Goal: Task Accomplishment & Management: Complete application form

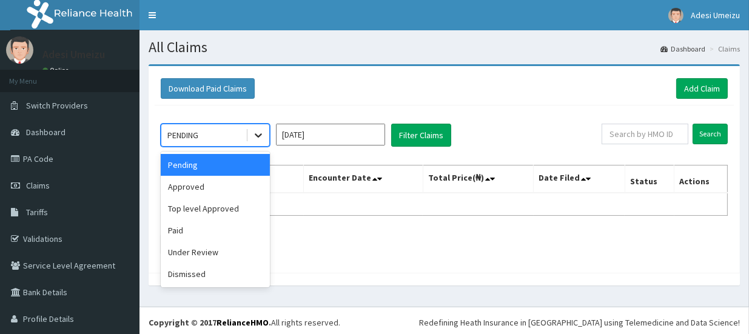
click at [258, 133] on icon at bounding box center [258, 135] width 12 height 12
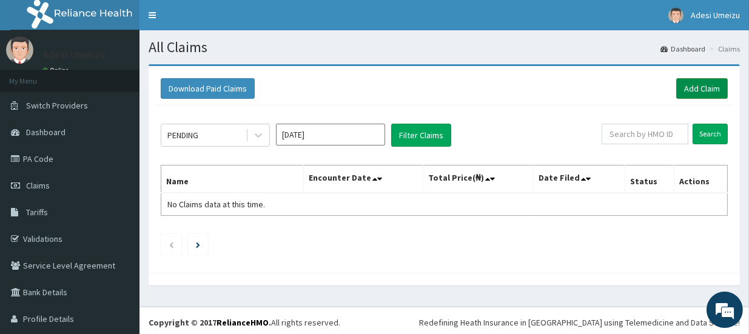
click at [687, 90] on link "Add Claim" at bounding box center [702, 88] width 52 height 21
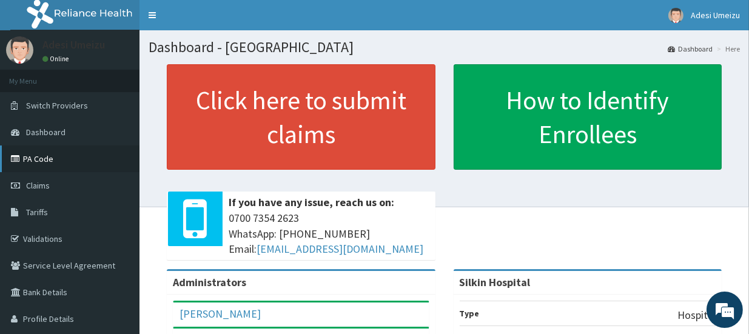
click at [31, 156] on link "PA Code" at bounding box center [70, 159] width 140 height 27
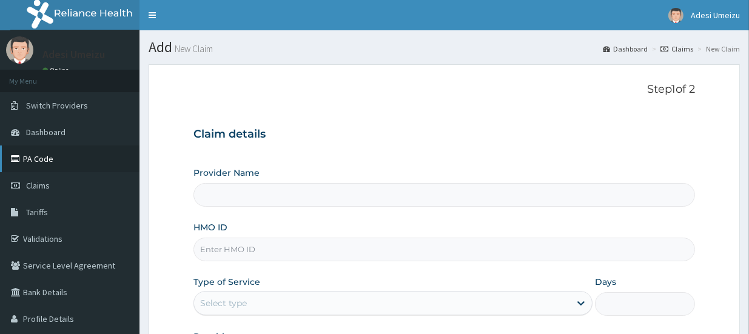
type input "Silkin Hospital"
click at [38, 159] on link "PA Code" at bounding box center [70, 159] width 140 height 27
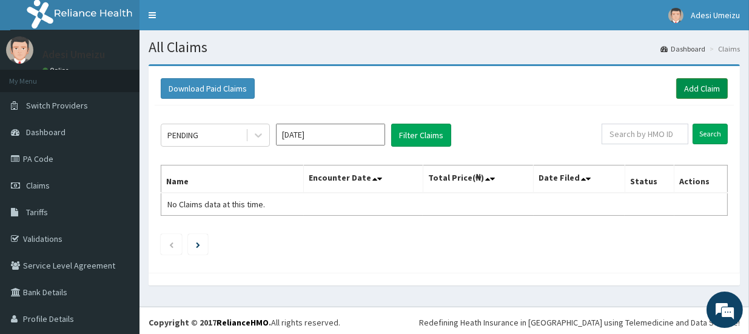
click at [690, 87] on link "Add Claim" at bounding box center [702, 88] width 52 height 21
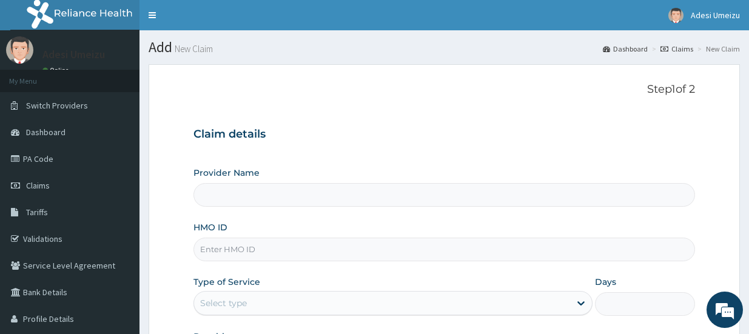
type input "Silkin Hospital"
click at [222, 247] on input "HMO ID" at bounding box center [444, 250] width 502 height 24
click at [214, 247] on input "TNT/10013/A" at bounding box center [444, 250] width 502 height 24
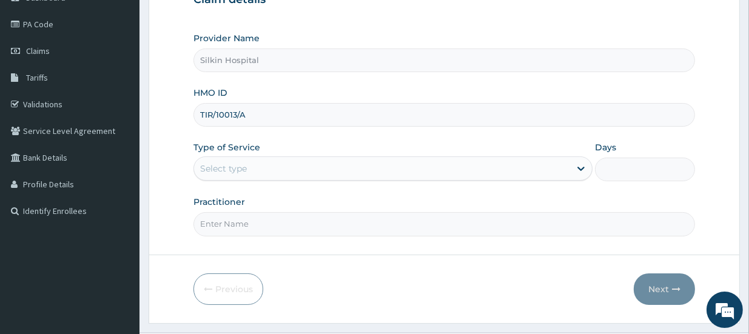
scroll to position [145, 0]
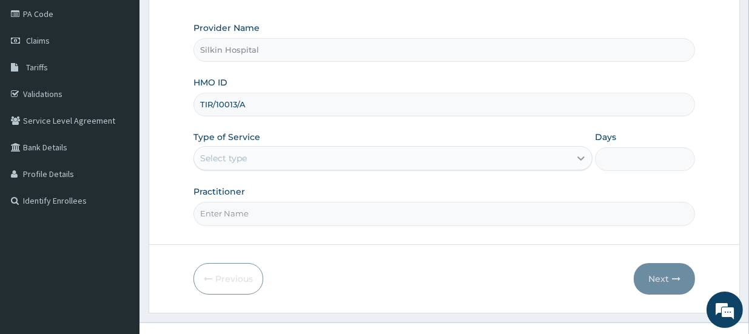
type input "TIR/10013/A"
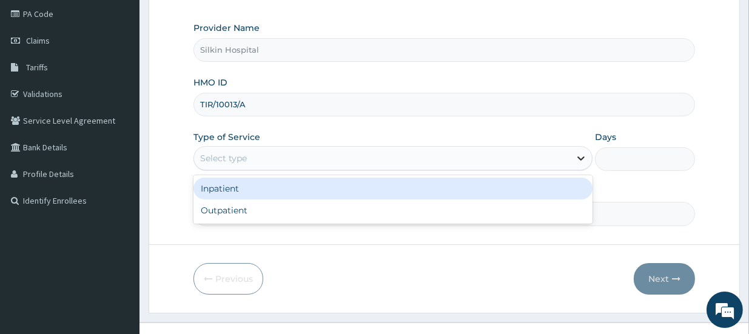
click at [582, 157] on icon at bounding box center [581, 159] width 7 height 4
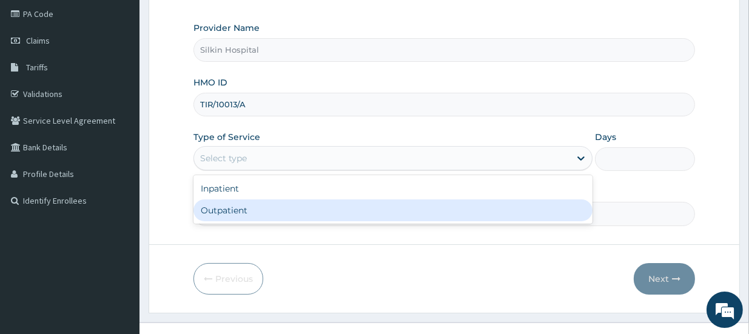
click at [572, 217] on div "Outpatient" at bounding box center [392, 211] width 399 height 22
type input "1"
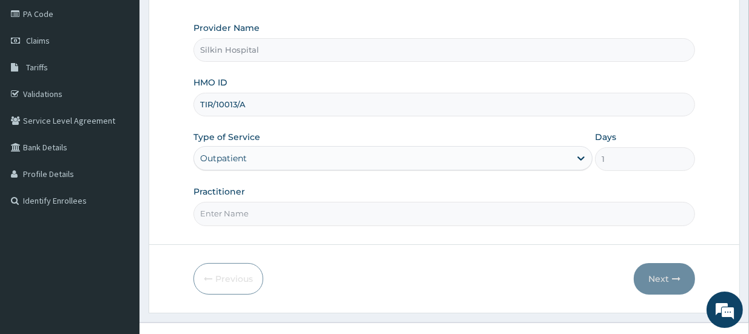
click at [325, 210] on input "Practitioner" at bounding box center [444, 214] width 502 height 24
type input "DR UMEIZU"
click at [662, 272] on button "Next" at bounding box center [664, 279] width 61 height 32
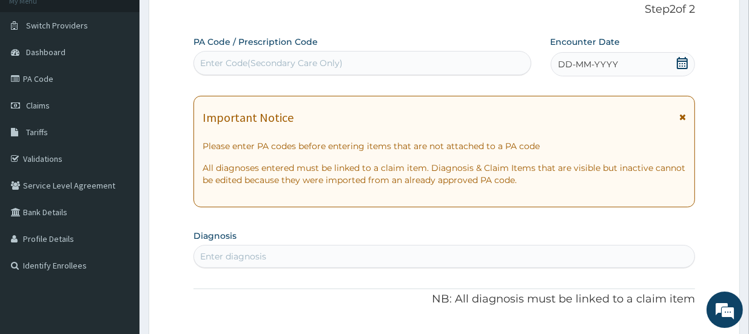
scroll to position [73, 0]
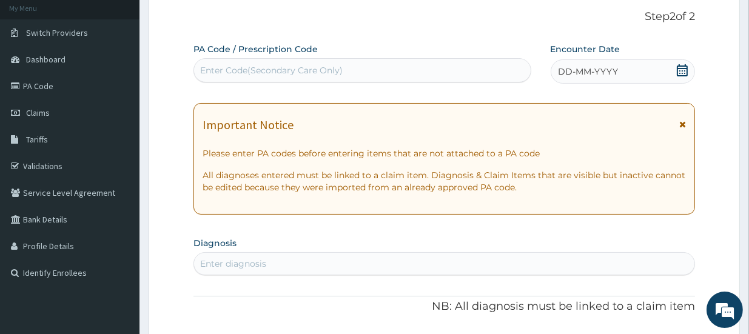
click at [225, 72] on div "Enter Code(Secondary Care Only)" at bounding box center [271, 70] width 143 height 12
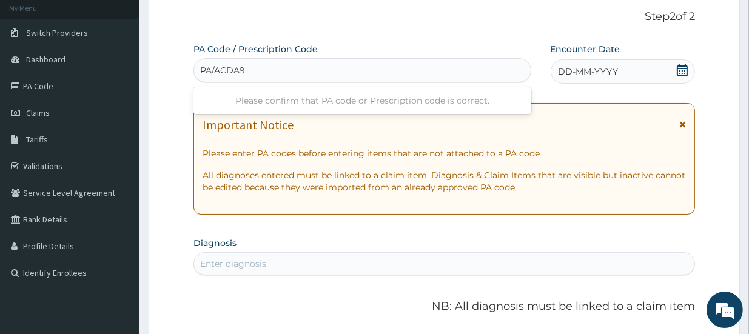
type input "PA/ACDA96"
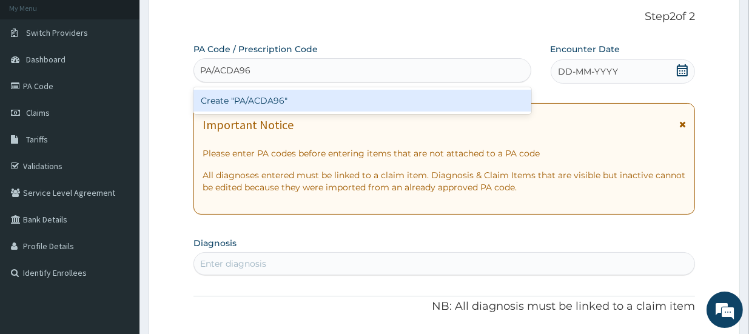
click at [244, 100] on div "Create "PA/ACDA96"" at bounding box center [362, 101] width 338 height 22
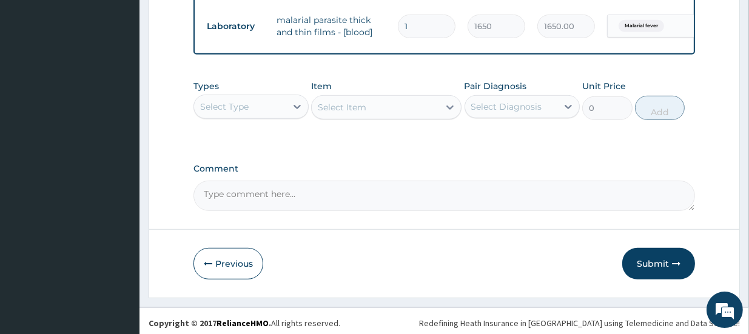
scroll to position [796, 0]
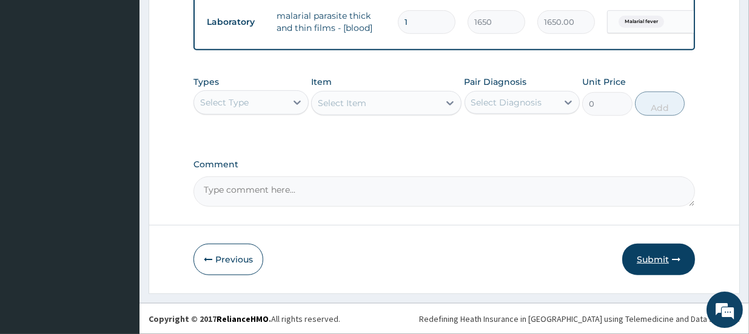
click at [656, 259] on button "Submit" at bounding box center [658, 260] width 73 height 32
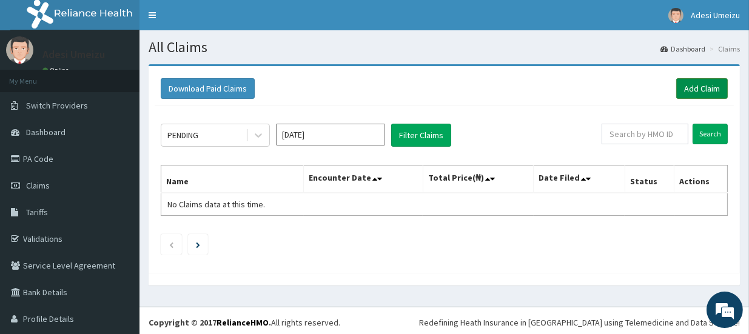
click at [698, 89] on link "Add Claim" at bounding box center [702, 88] width 52 height 21
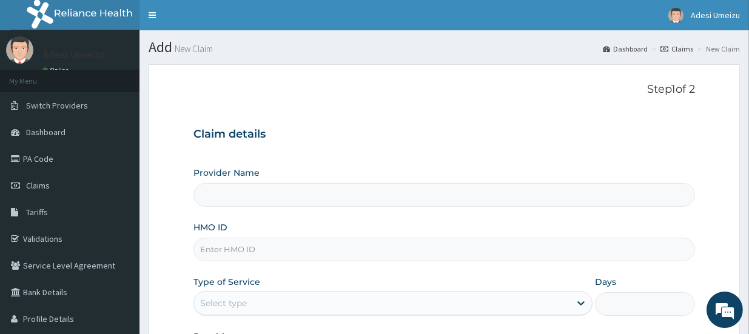
type input "Silkin Hospital"
click at [217, 254] on input "HMO ID" at bounding box center [444, 250] width 502 height 24
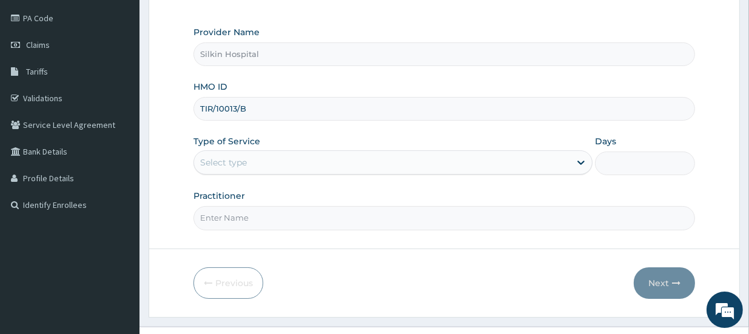
scroll to position [145, 0]
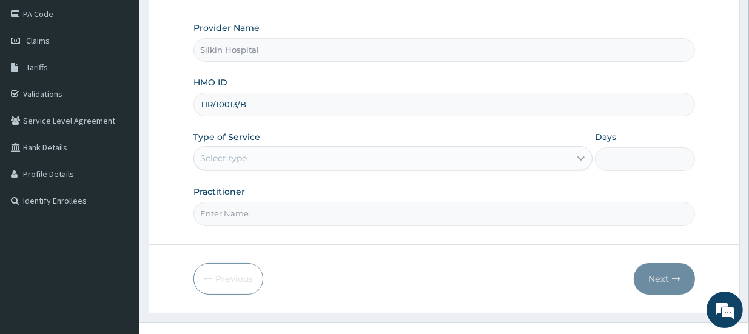
type input "TIR/10013/B"
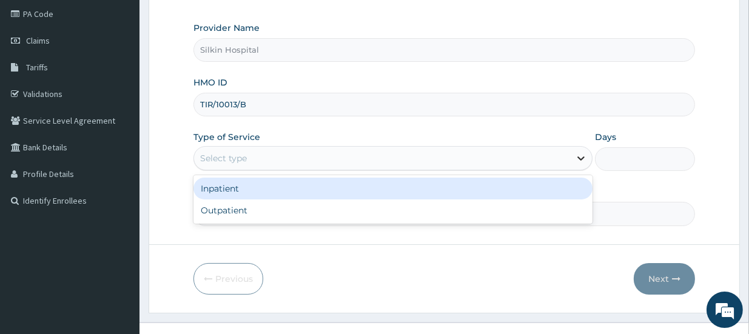
click at [582, 158] on icon at bounding box center [581, 158] width 12 height 12
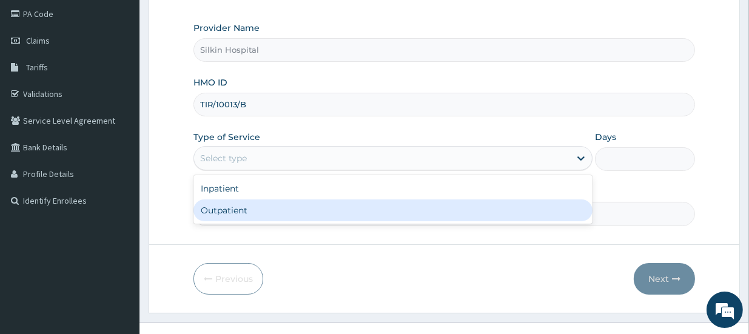
click at [563, 208] on div "Outpatient" at bounding box center [392, 211] width 399 height 22
type input "1"
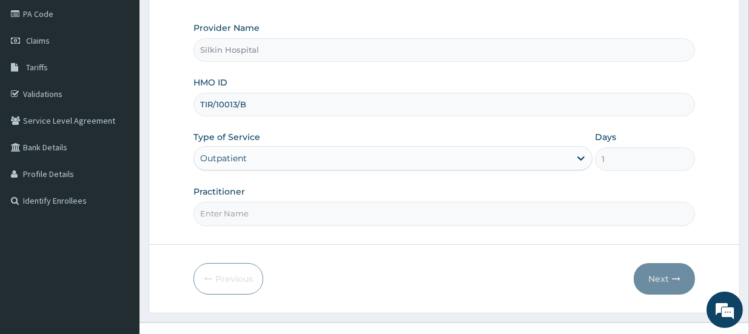
click at [493, 212] on input "Practitioner" at bounding box center [444, 214] width 502 height 24
type input "DR UMEIZU"
click at [662, 280] on button "Next" at bounding box center [664, 279] width 61 height 32
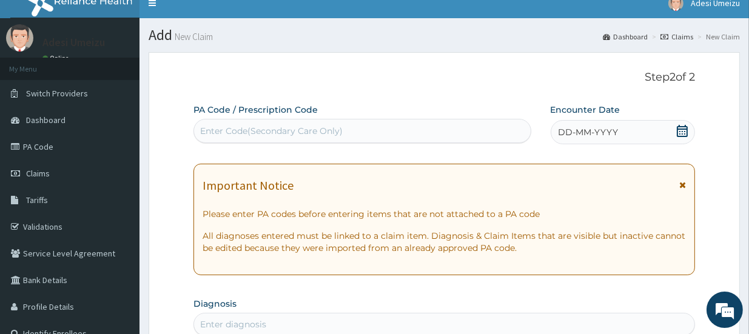
scroll to position [0, 0]
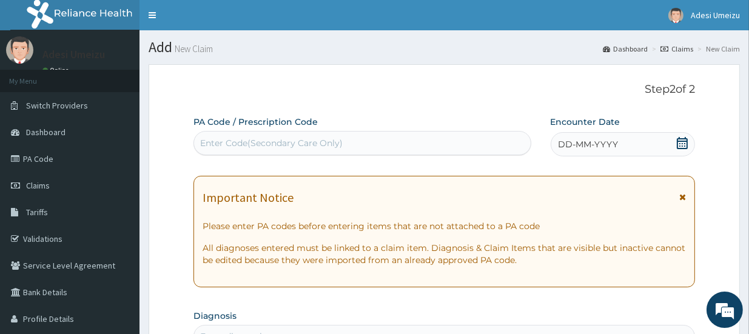
click at [217, 139] on div "Enter Code(Secondary Care Only)" at bounding box center [271, 143] width 143 height 12
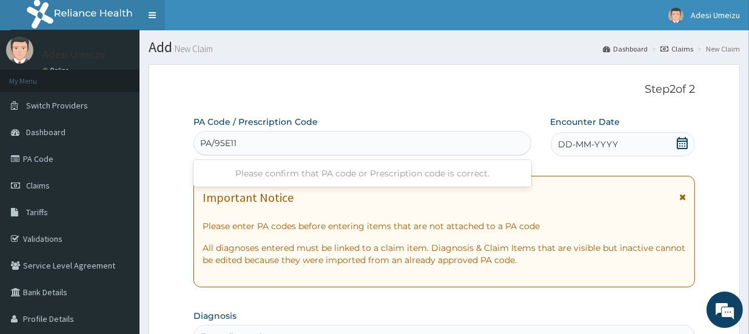
type input "PA/95E114"
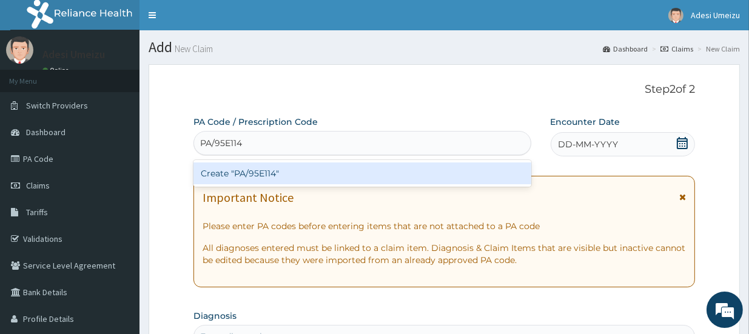
click at [218, 175] on div "Create "PA/95E114"" at bounding box center [362, 174] width 338 height 22
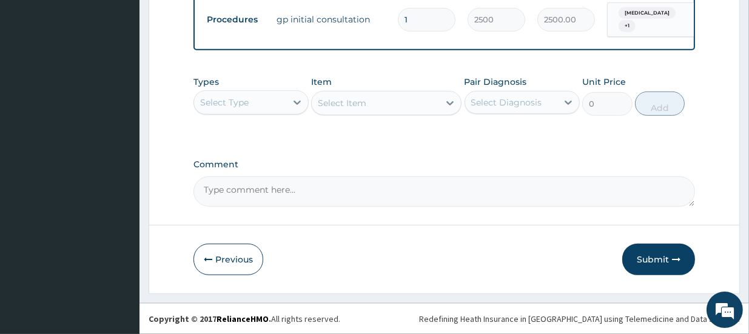
scroll to position [789, 0]
click at [650, 264] on button "Submit" at bounding box center [658, 260] width 73 height 32
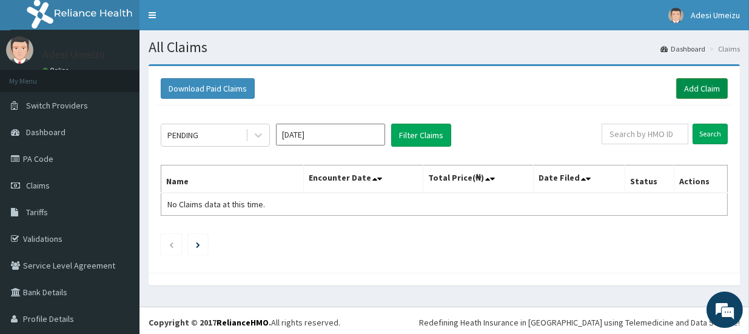
click at [688, 89] on link "Add Claim" at bounding box center [702, 88] width 52 height 21
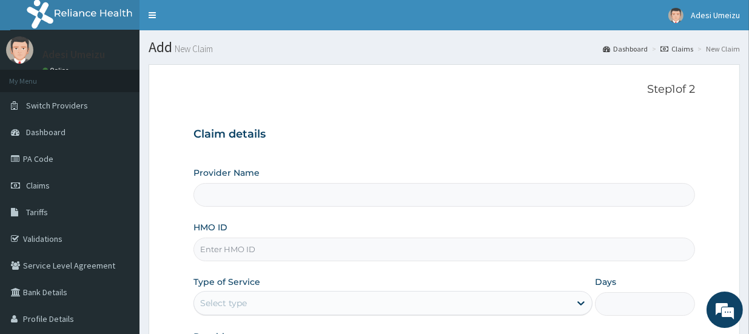
click at [266, 197] on input "Provider Name" at bounding box center [444, 195] width 502 height 24
type input "Silkin Hospital"
click at [225, 246] on input "HMO ID" at bounding box center [444, 250] width 502 height 24
type input "TIR/10013/D"
click at [580, 300] on icon at bounding box center [581, 303] width 12 height 12
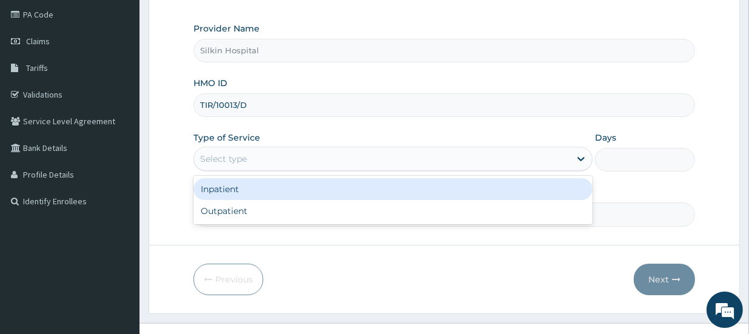
scroll to position [145, 0]
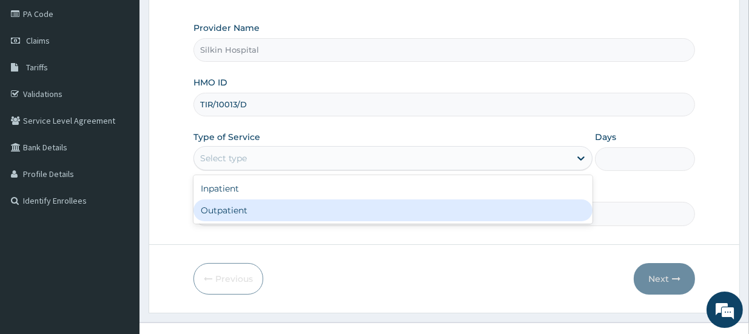
click at [528, 210] on div "Outpatient" at bounding box center [392, 211] width 399 height 22
type input "1"
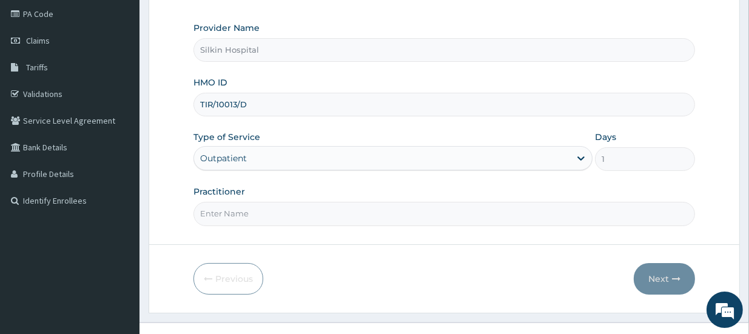
click at [258, 210] on input "Practitioner" at bounding box center [444, 214] width 502 height 24
type input "DR UMEIZU"
click at [661, 275] on button "Next" at bounding box center [664, 279] width 61 height 32
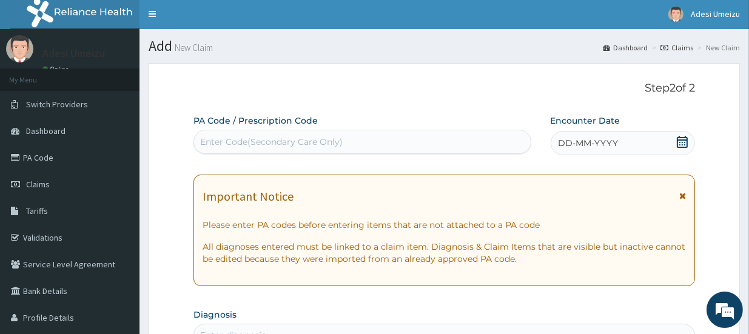
scroll to position [0, 0]
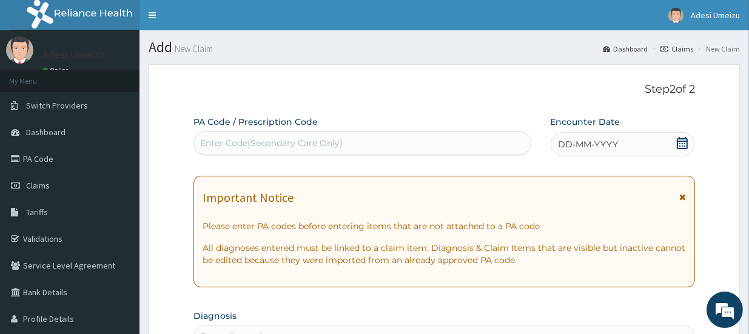
click at [228, 135] on div "Enter Code(Secondary Care Only)" at bounding box center [362, 142] width 337 height 19
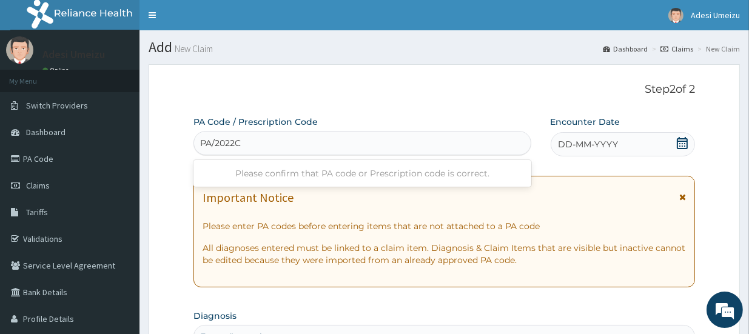
type input "PA/2022C7"
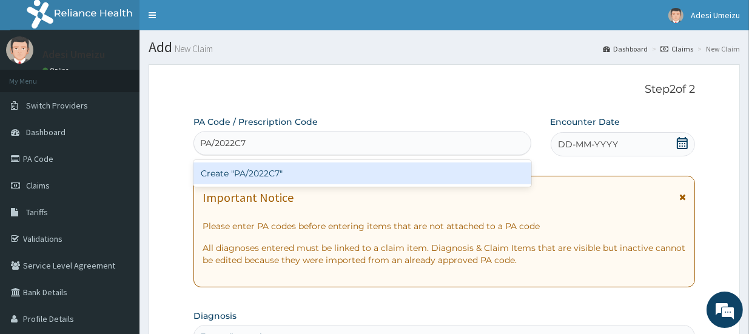
click at [250, 173] on div "Create "PA/2022C7"" at bounding box center [362, 174] width 338 height 22
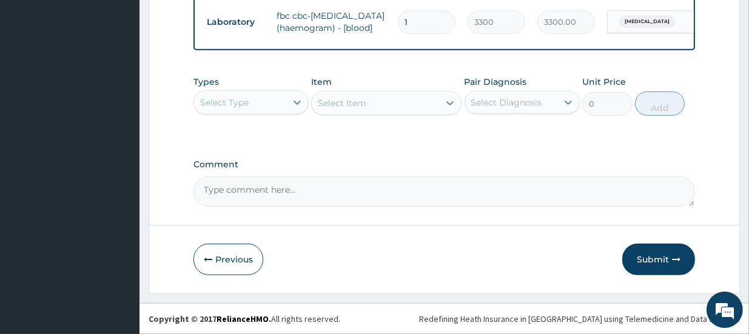
scroll to position [663, 0]
click at [653, 260] on button "Submit" at bounding box center [658, 260] width 73 height 32
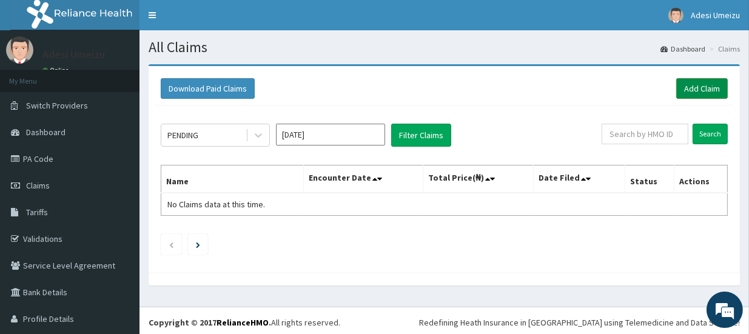
click at [688, 89] on link "Add Claim" at bounding box center [702, 88] width 52 height 21
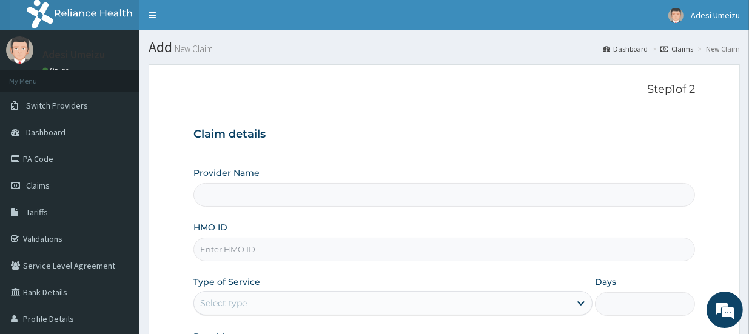
type input "Silkin Hospital"
click at [204, 248] on input "HMO ID" at bounding box center [444, 250] width 502 height 24
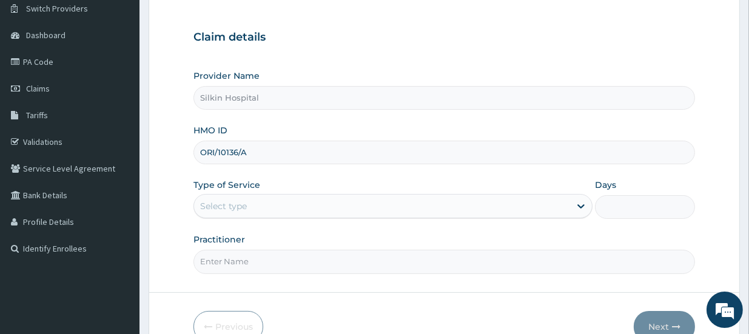
scroll to position [121, 0]
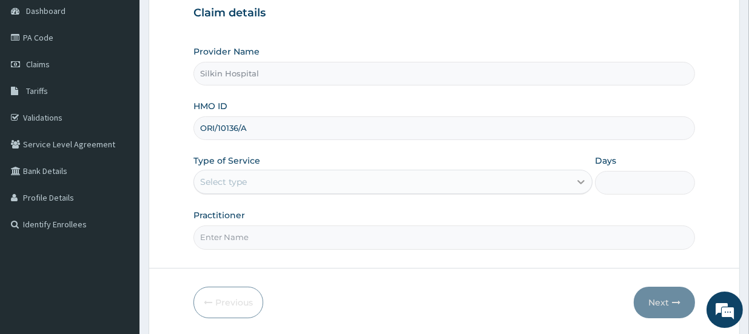
type input "ORI/10136/A"
click at [580, 180] on icon at bounding box center [581, 182] width 12 height 12
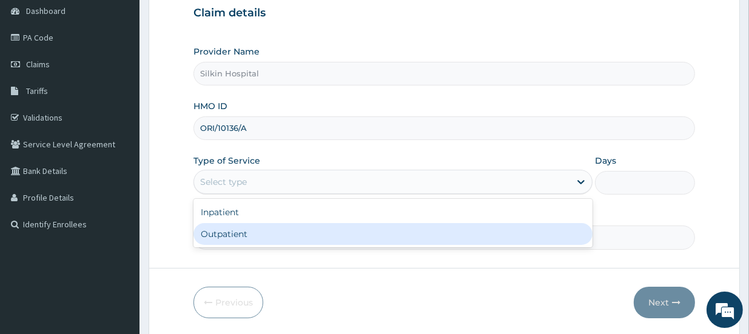
click at [558, 238] on div "Outpatient" at bounding box center [392, 234] width 399 height 22
type input "1"
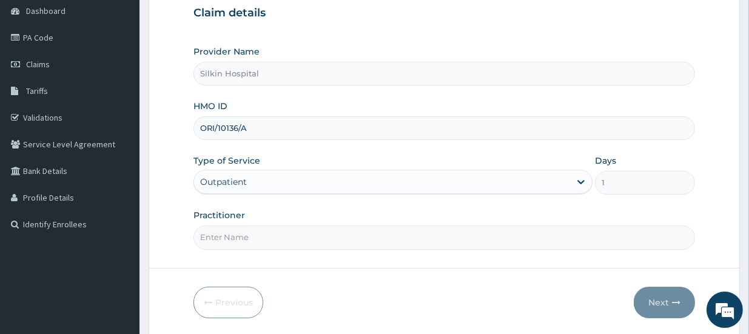
click at [340, 235] on input "Practitioner" at bounding box center [444, 238] width 502 height 24
type input "[PERSON_NAME]"
click at [672, 303] on icon "button" at bounding box center [676, 302] width 8 height 8
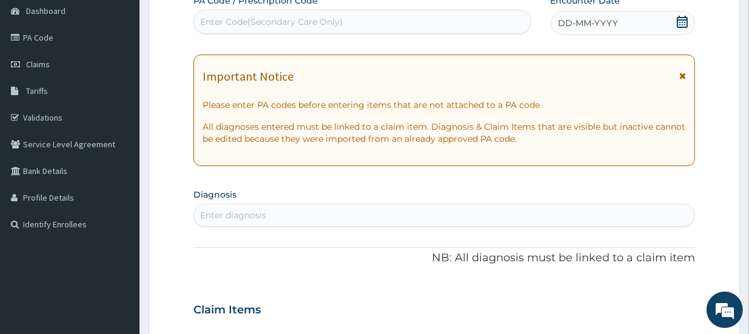
click at [243, 19] on div "Enter Code(Secondary Care Only)" at bounding box center [271, 22] width 143 height 12
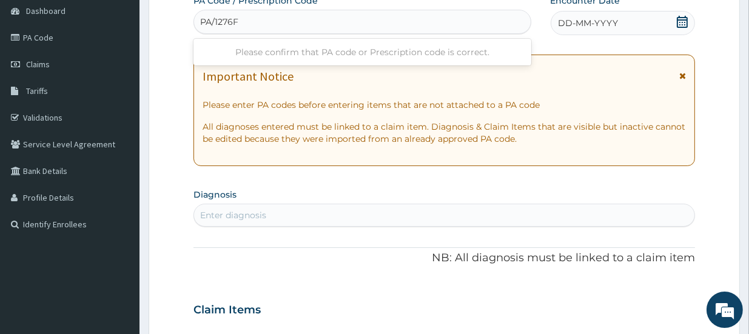
type input "PA/1276F2"
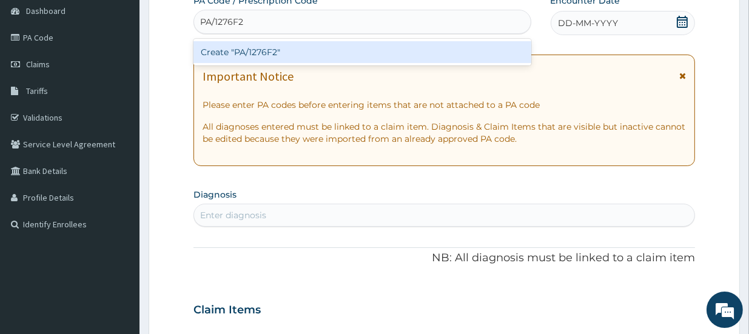
click at [264, 47] on div "Create "PA/1276F2"" at bounding box center [362, 52] width 338 height 22
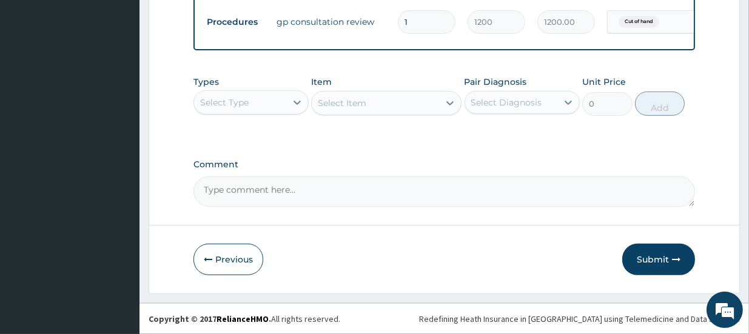
scroll to position [531, 0]
click at [659, 260] on button "Submit" at bounding box center [658, 260] width 73 height 32
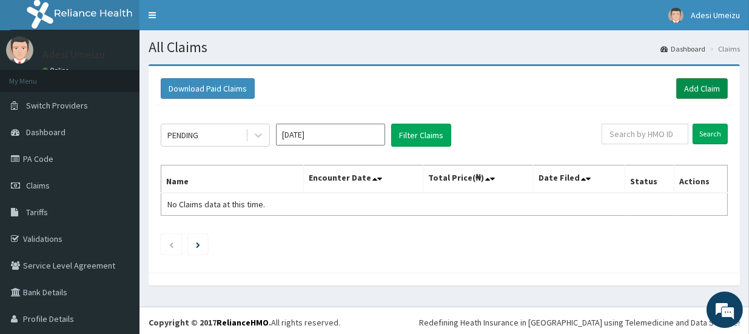
click at [691, 88] on link "Add Claim" at bounding box center [702, 88] width 52 height 21
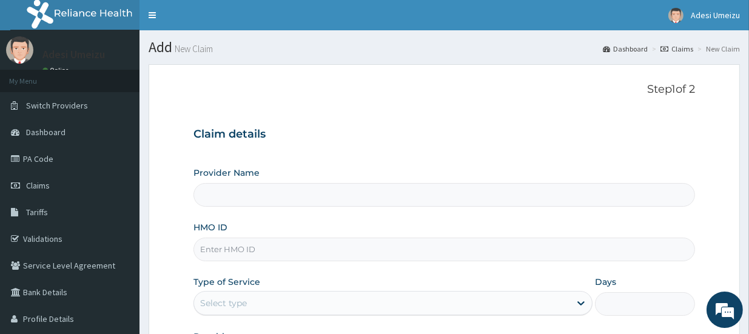
type input "Silkin Hospital"
click at [214, 246] on input "HMO ID" at bounding box center [444, 250] width 502 height 24
type input "P"
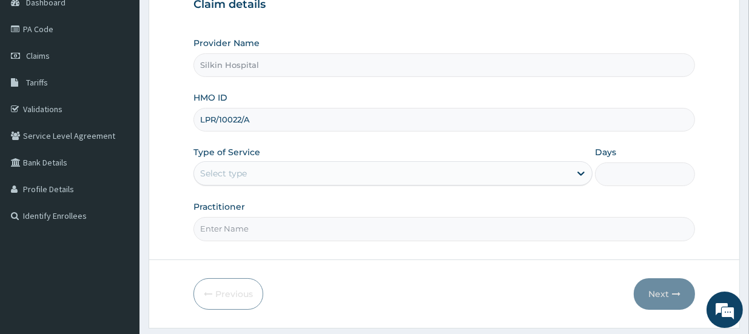
scroll to position [145, 0]
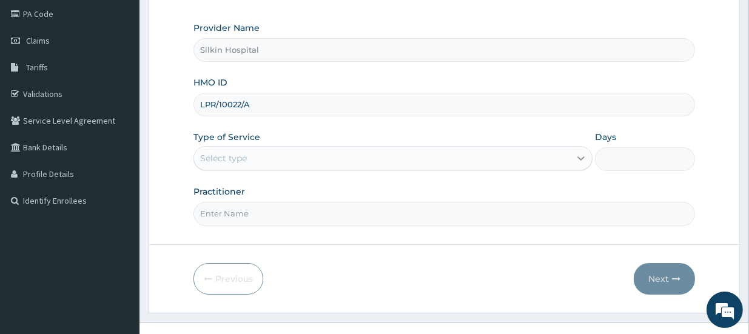
type input "LPR/10022/A"
click at [582, 155] on icon at bounding box center [581, 158] width 12 height 12
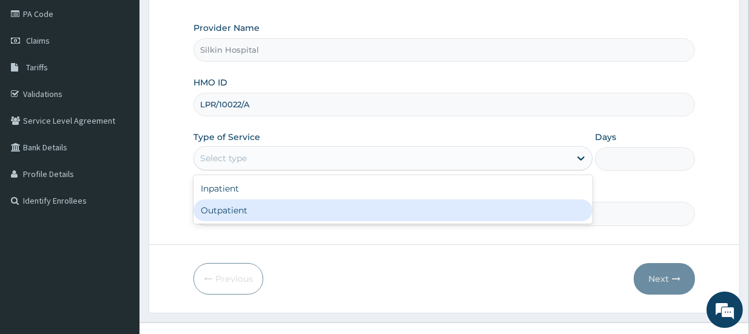
click at [552, 210] on div "Outpatient" at bounding box center [392, 211] width 399 height 22
type input "1"
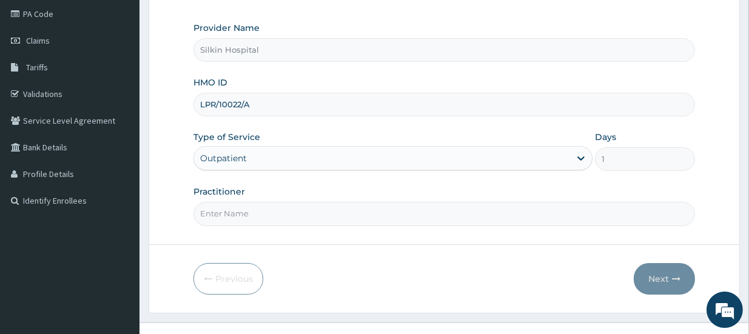
click at [449, 218] on input "Practitioner" at bounding box center [444, 214] width 502 height 24
type input "DR UMEIZU"
click at [655, 278] on button "Next" at bounding box center [664, 279] width 61 height 32
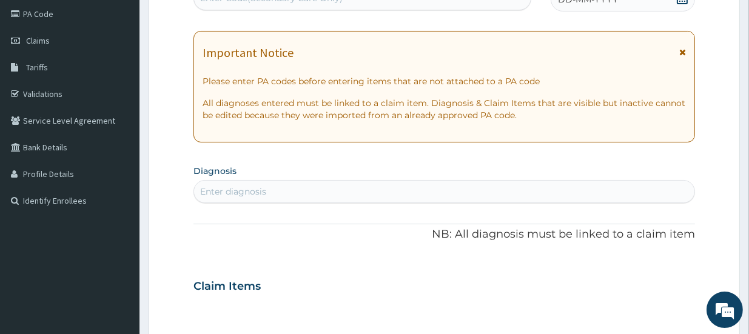
click at [212, 187] on div "Enter diagnosis" at bounding box center [233, 192] width 66 height 12
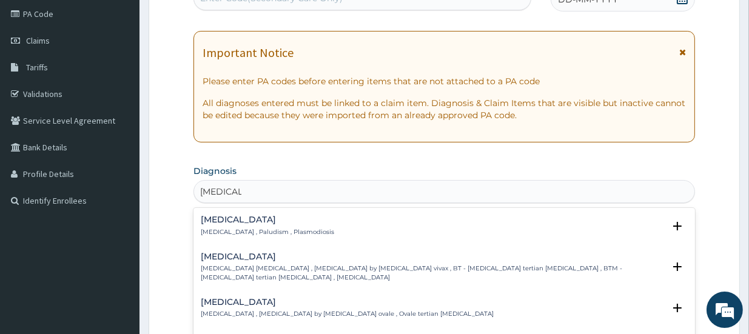
type input "MALARIAL"
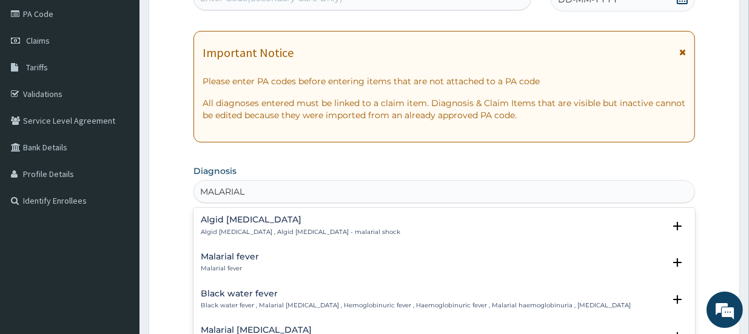
click at [231, 258] on h4 "Malarial fever" at bounding box center [230, 256] width 58 height 9
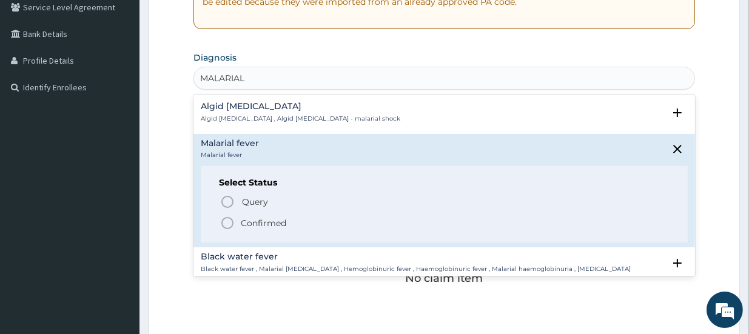
scroll to position [266, 0]
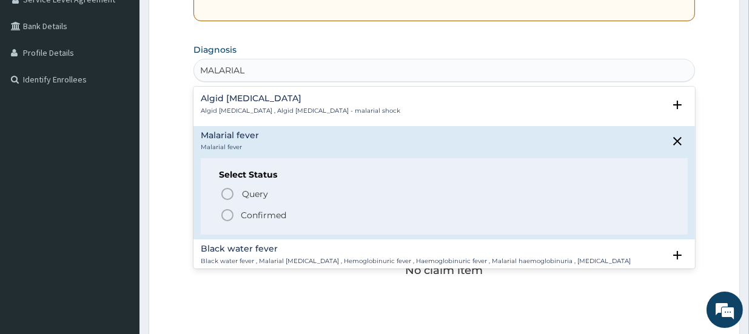
click at [229, 217] on icon "status option filled" at bounding box center [227, 215] width 15 height 15
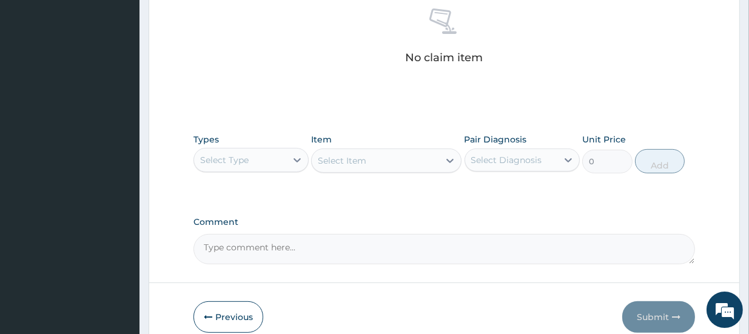
scroll to position [485, 0]
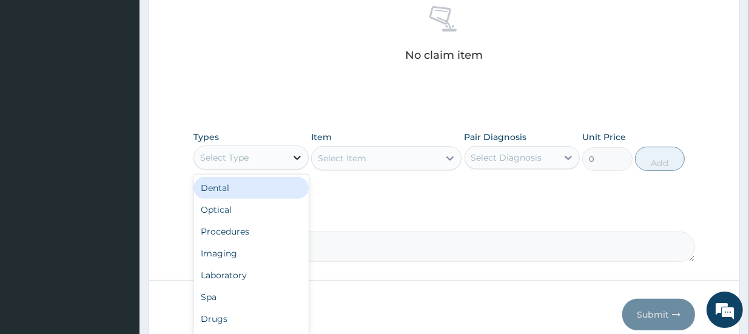
click at [297, 157] on icon at bounding box center [297, 158] width 7 height 4
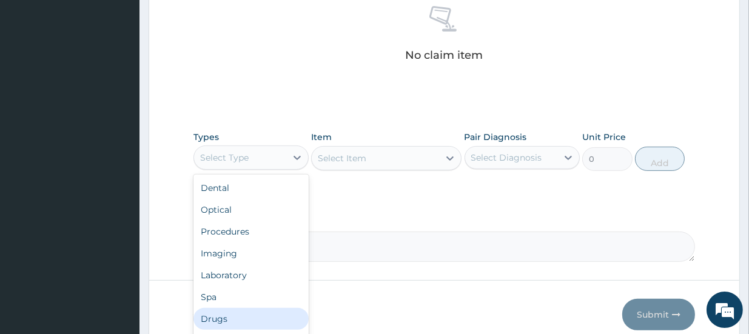
click at [221, 314] on div "Drugs" at bounding box center [250, 319] width 115 height 22
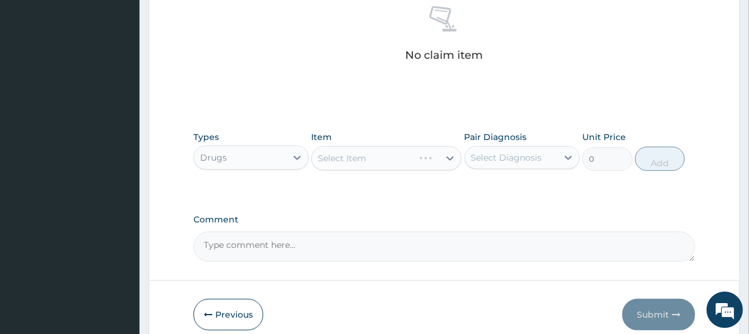
click at [328, 153] on div "Select Item" at bounding box center [386, 158] width 150 height 24
click at [327, 158] on div "Select Item" at bounding box center [386, 158] width 150 height 24
click at [326, 158] on div "Select Item" at bounding box center [386, 158] width 150 height 24
click at [449, 157] on icon at bounding box center [450, 158] width 7 height 4
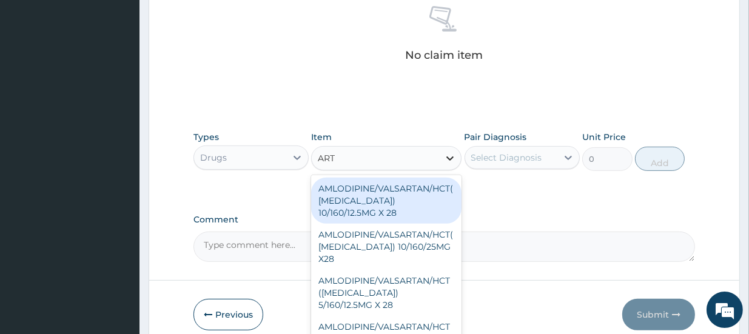
type input "ARTE"
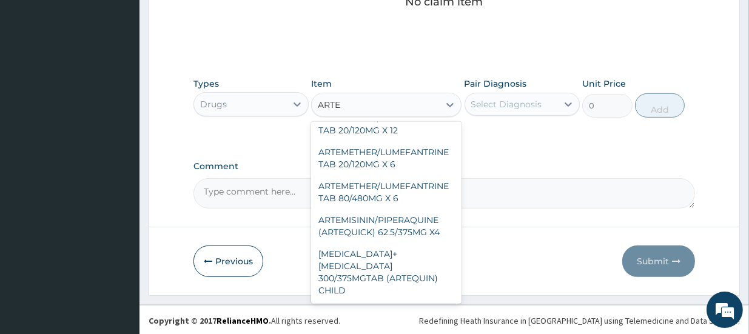
scroll to position [266, 0]
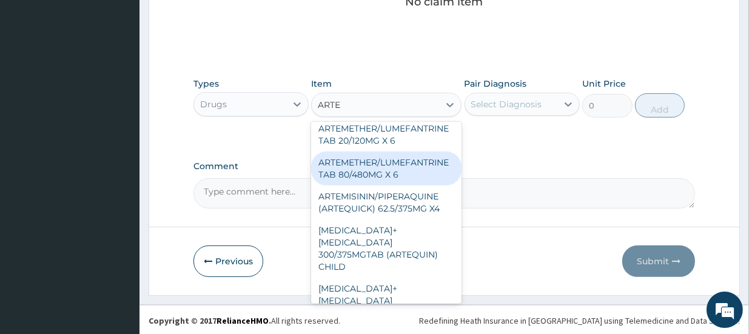
click at [403, 167] on div "ARTEMETHER/LUMEFANTRINE TAB 80/480MG X 6" at bounding box center [386, 169] width 150 height 34
type input "700"
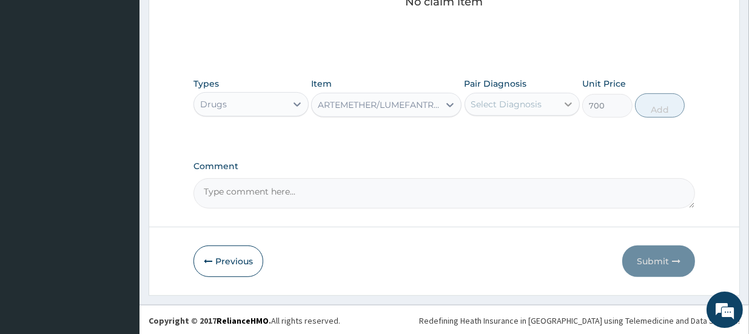
click at [568, 103] on icon at bounding box center [568, 104] width 12 height 12
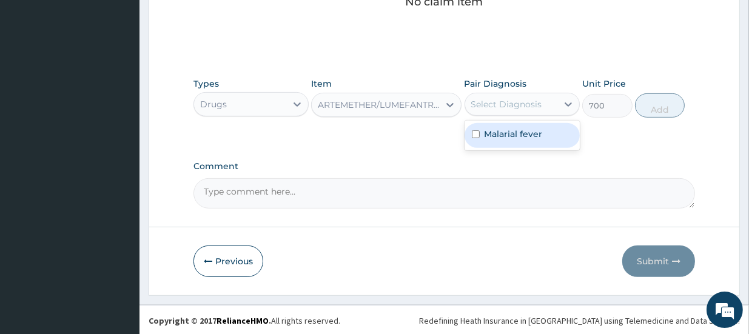
click at [473, 134] on input "checkbox" at bounding box center [476, 134] width 8 height 8
checkbox input "true"
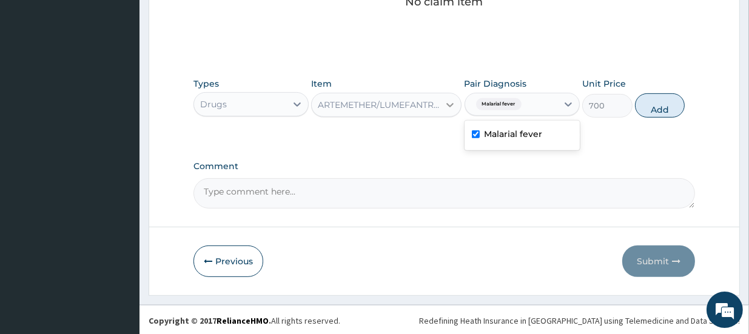
click at [450, 103] on icon at bounding box center [450, 105] width 12 height 12
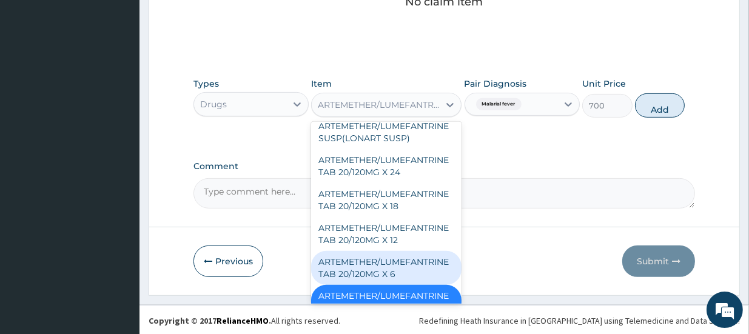
scroll to position [1733, 0]
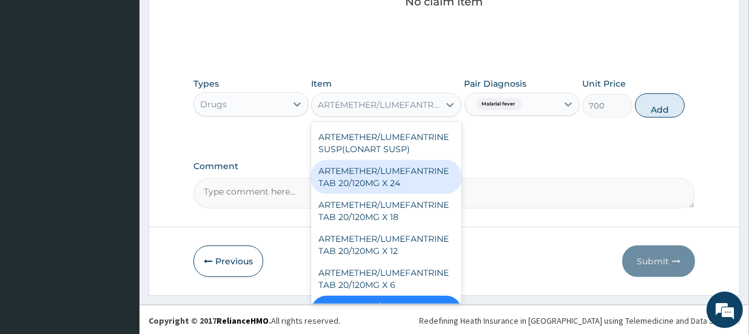
click at [426, 160] on div "ARTEMETHER/LUMEFANTRINE TAB 20/120MG X 24" at bounding box center [386, 177] width 150 height 34
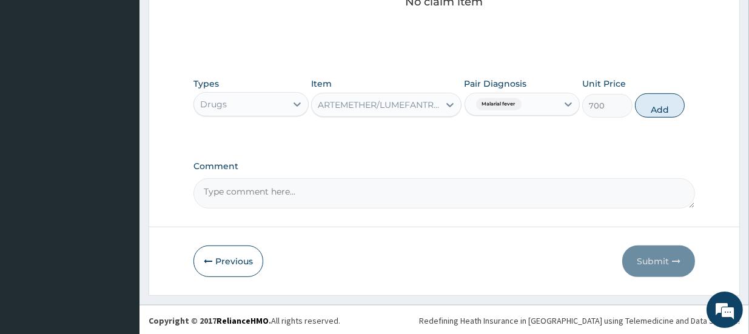
click at [547, 104] on div "Malarial fever" at bounding box center [511, 104] width 92 height 21
click at [476, 136] on input "checkbox" at bounding box center [476, 134] width 8 height 8
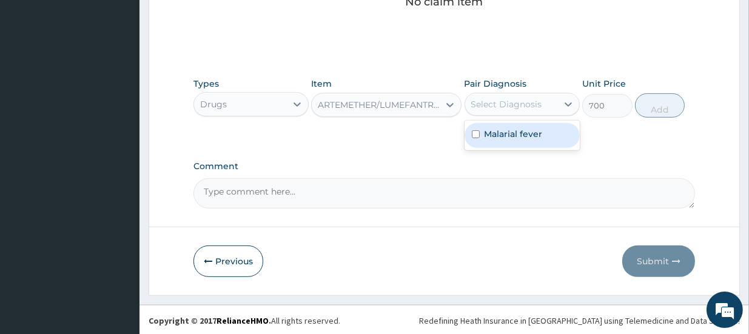
click at [476, 133] on input "checkbox" at bounding box center [476, 134] width 8 height 8
checkbox input "true"
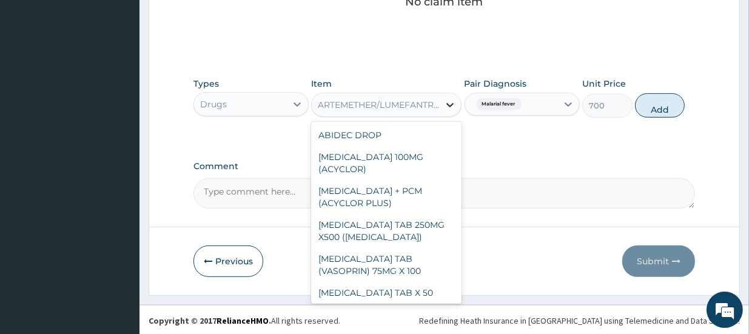
click at [444, 104] on icon at bounding box center [450, 105] width 12 height 12
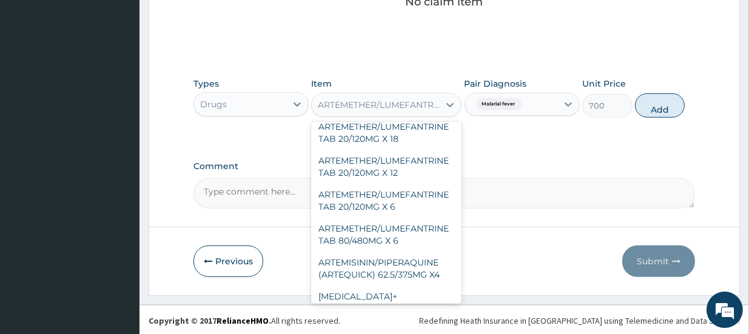
scroll to position [1815, 0]
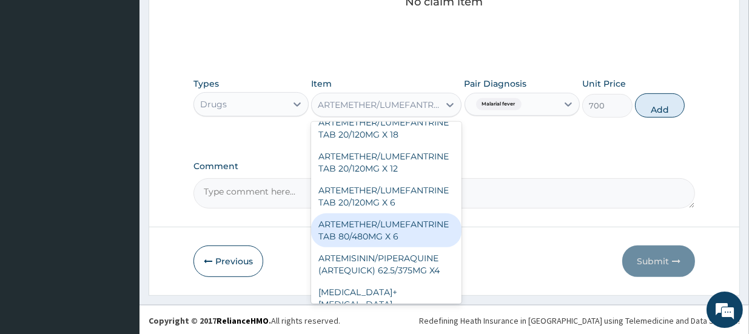
click at [411, 214] on div "ARTEMETHER/LUMEFANTRINE TAB 80/480MG X 6" at bounding box center [386, 231] width 150 height 34
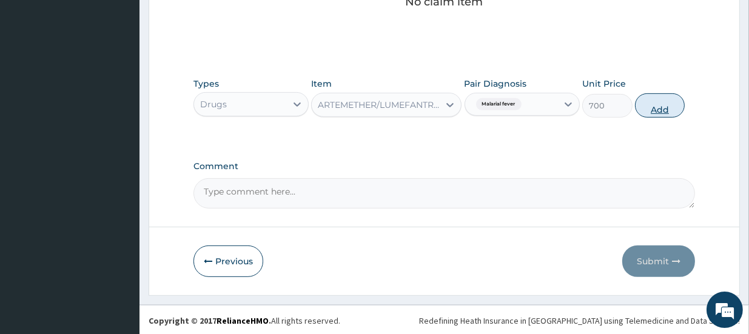
click at [661, 102] on button "Add" at bounding box center [660, 105] width 50 height 24
type input "0"
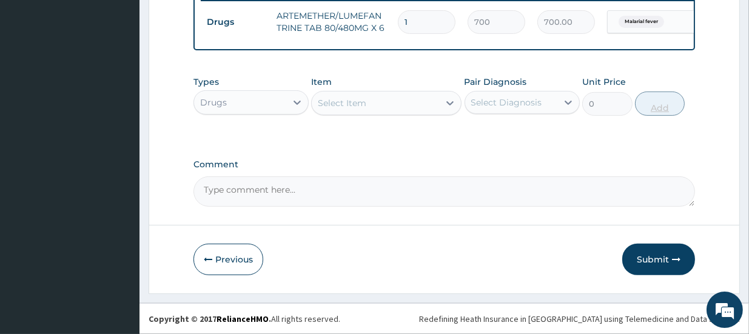
scroll to position [489, 0]
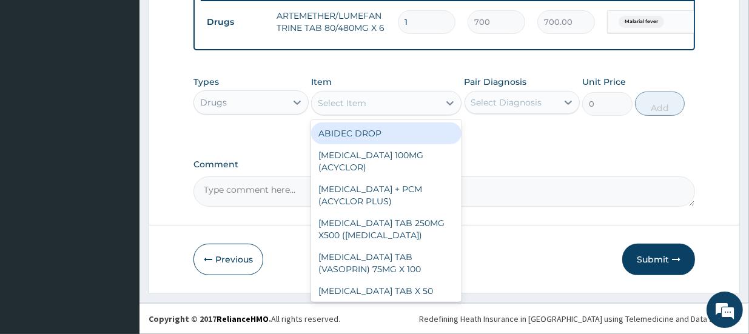
click at [331, 104] on div "Select Item" at bounding box center [342, 103] width 49 height 12
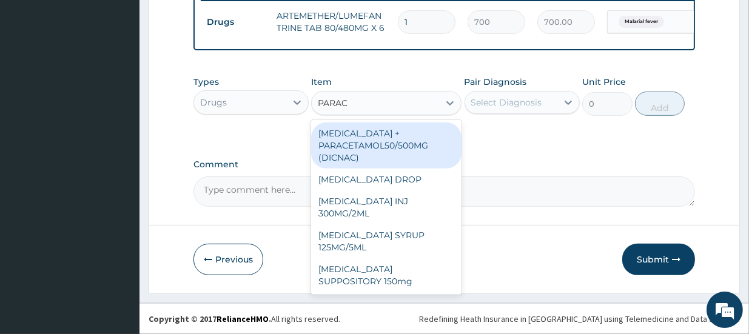
type input "PARACE"
click at [370, 155] on div "DICLOFENAC + PARACETAMOL50/500MG (DICNAC)" at bounding box center [386, 146] width 150 height 46
type input "40"
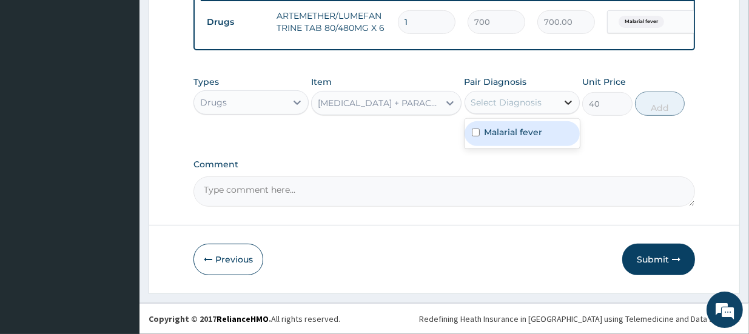
click at [570, 100] on icon at bounding box center [568, 102] width 12 height 12
click at [473, 132] on input "checkbox" at bounding box center [476, 133] width 8 height 8
checkbox input "true"
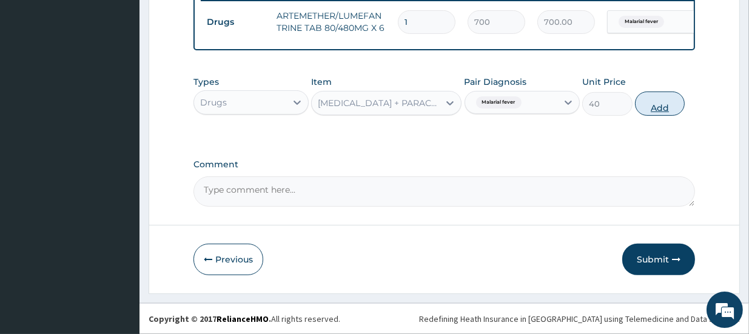
click at [665, 102] on button "Add" at bounding box center [660, 104] width 50 height 24
type input "0"
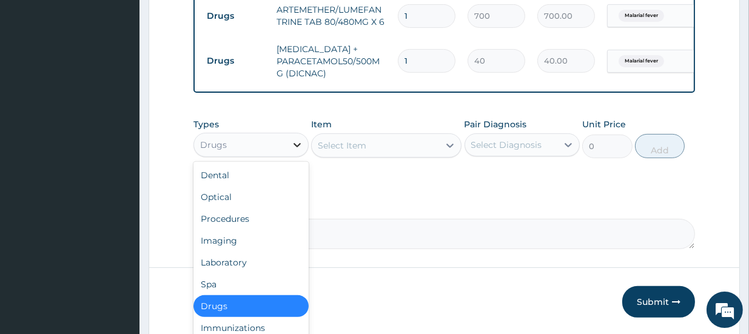
click at [295, 147] on icon at bounding box center [297, 145] width 7 height 4
click at [238, 266] on div "Laboratory" at bounding box center [250, 263] width 115 height 22
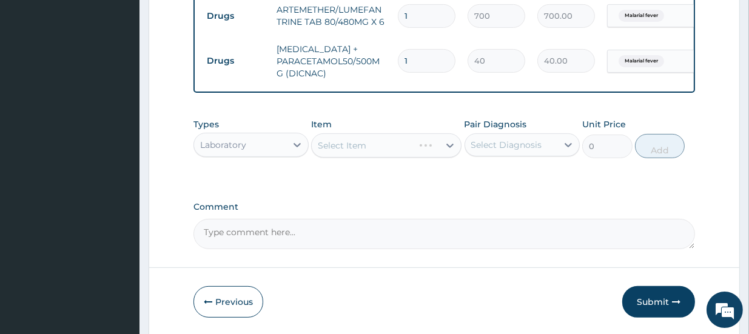
click at [326, 149] on div "Select Item" at bounding box center [386, 145] width 150 height 24
click at [449, 151] on icon at bounding box center [450, 146] width 12 height 12
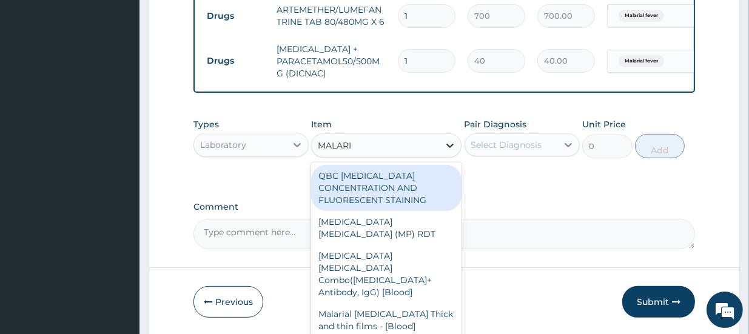
type input "MALARIA"
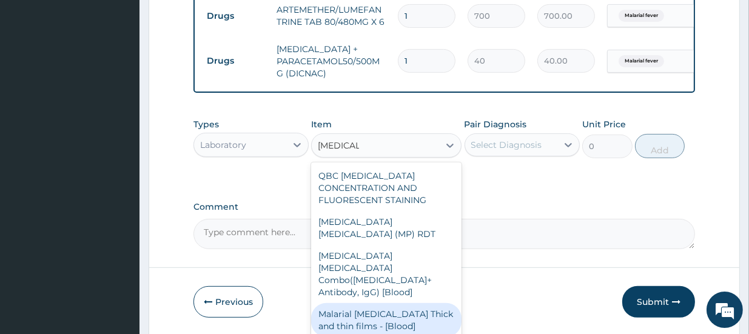
click at [423, 303] on div "Malarial Parasite Thick and thin films - [Blood]" at bounding box center [386, 320] width 150 height 34
type input "1650"
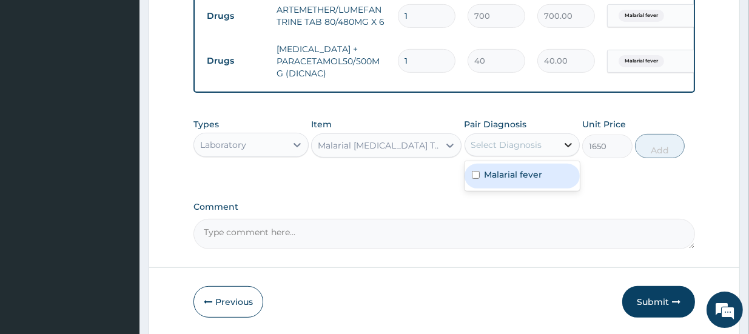
click at [568, 151] on icon at bounding box center [568, 145] width 12 height 12
click at [474, 179] on input "checkbox" at bounding box center [476, 175] width 8 height 8
checkbox input "true"
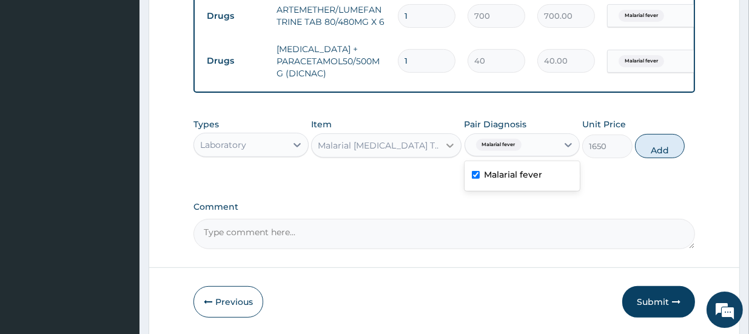
click at [450, 152] on icon at bounding box center [450, 146] width 12 height 12
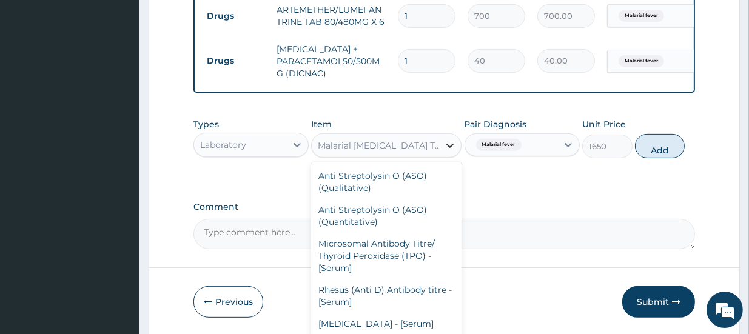
scroll to position [9380, 0]
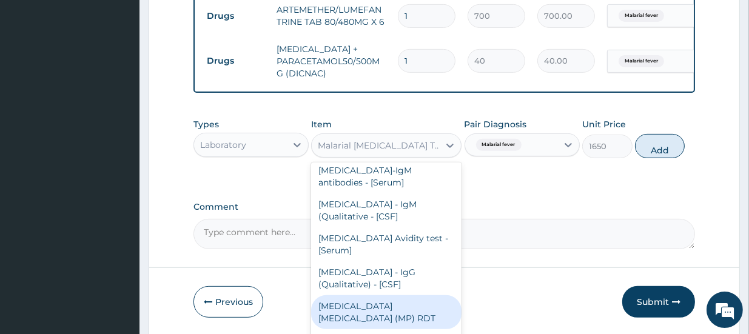
click at [417, 295] on div "MALARIA PARASITE (MP) RDT" at bounding box center [386, 312] width 150 height 34
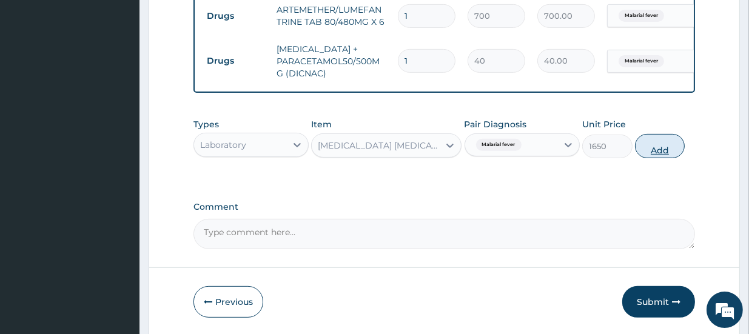
click at [654, 155] on button "Add" at bounding box center [660, 146] width 50 height 24
type input "0"
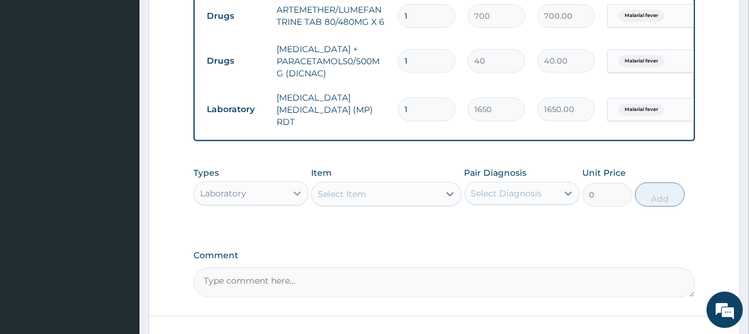
click at [295, 197] on icon at bounding box center [297, 193] width 12 height 12
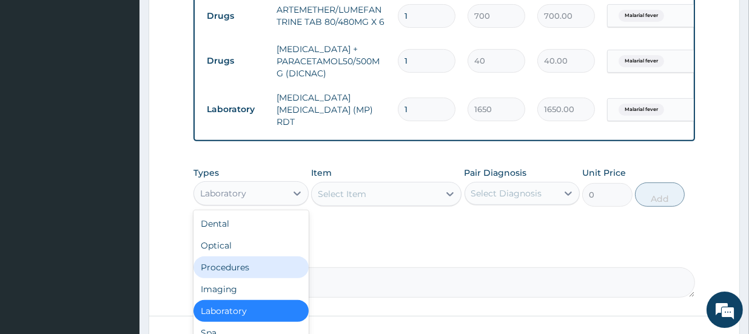
click at [277, 269] on div "Procedures" at bounding box center [250, 268] width 115 height 22
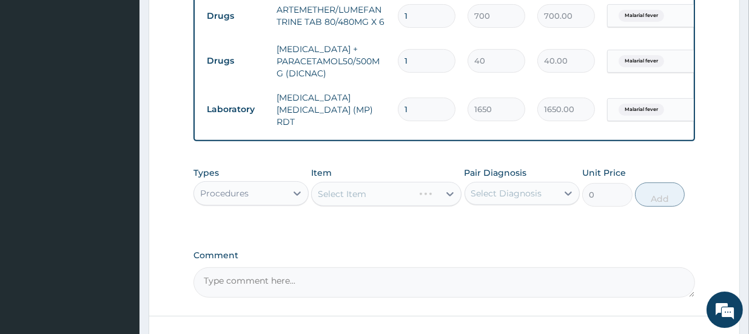
click at [318, 196] on div "Select Item" at bounding box center [386, 194] width 150 height 24
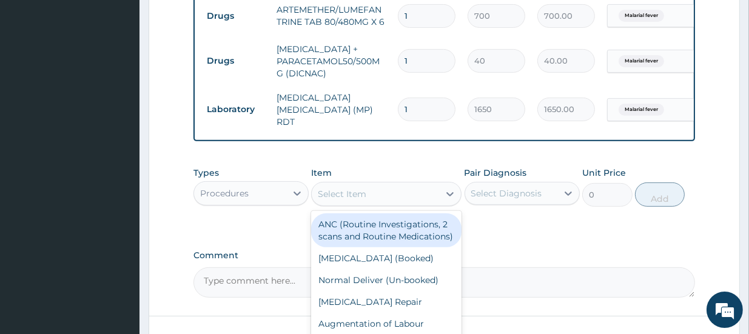
click at [318, 197] on div "Select Item" at bounding box center [375, 193] width 127 height 19
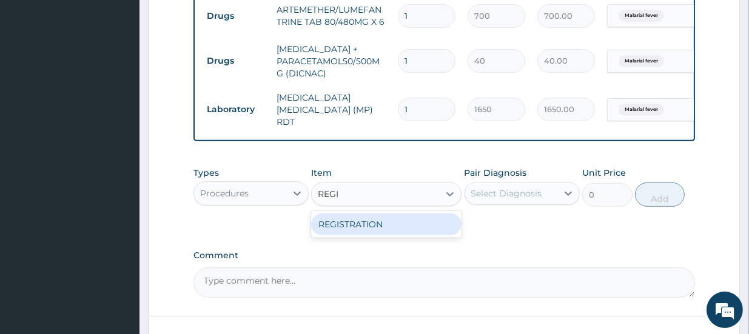
type input "REGIS"
click at [335, 221] on div "REGISTRATION" at bounding box center [386, 225] width 150 height 22
type input "1000"
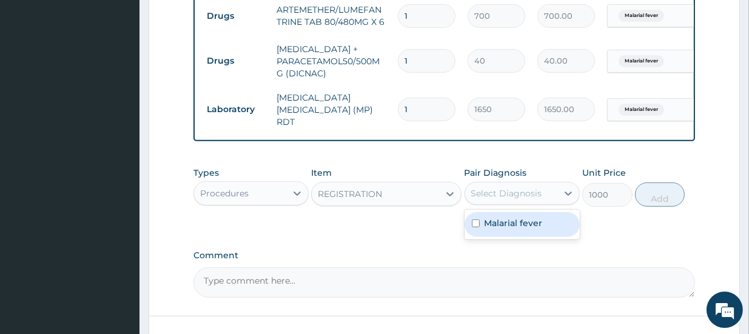
click at [478, 197] on div "Select Diagnosis" at bounding box center [506, 193] width 71 height 12
click at [474, 223] on input "checkbox" at bounding box center [476, 224] width 8 height 8
checkbox input "true"
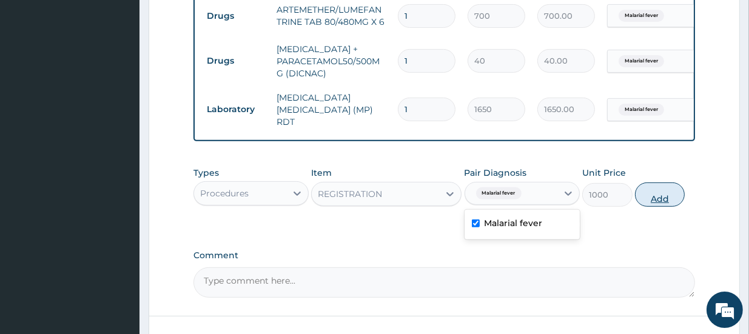
click at [658, 195] on button "Add" at bounding box center [660, 195] width 50 height 24
type input "0"
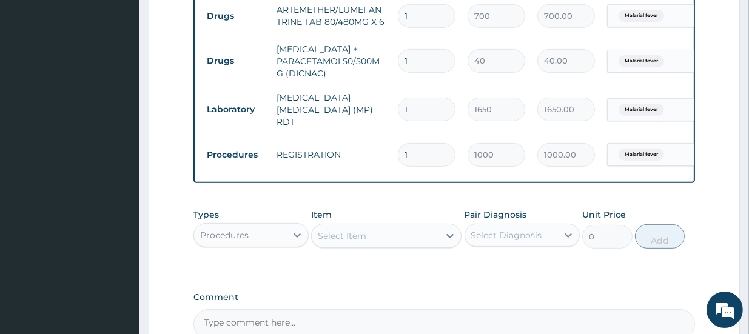
click at [333, 239] on div "Select Item" at bounding box center [342, 236] width 49 height 12
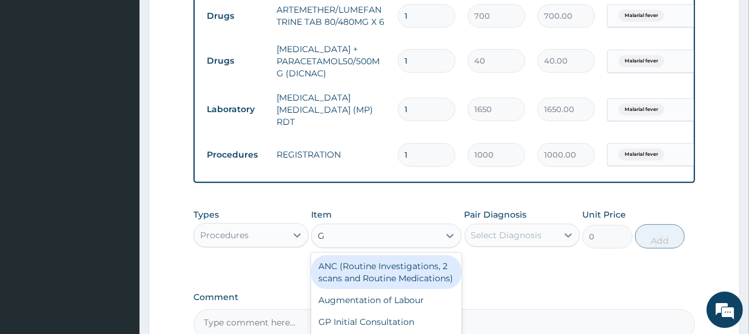
type input "GP"
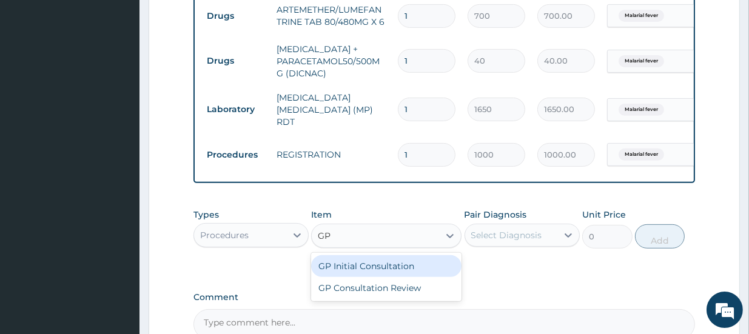
click at [361, 266] on div "GP Initial Consultation" at bounding box center [386, 266] width 150 height 22
type input "2500"
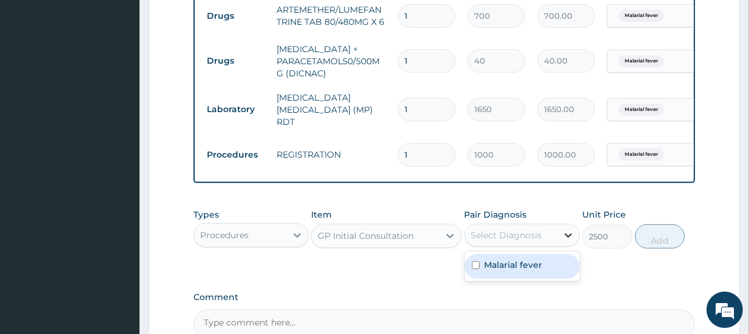
click at [569, 235] on icon at bounding box center [568, 235] width 12 height 12
click at [474, 266] on input "checkbox" at bounding box center [476, 265] width 8 height 8
checkbox input "true"
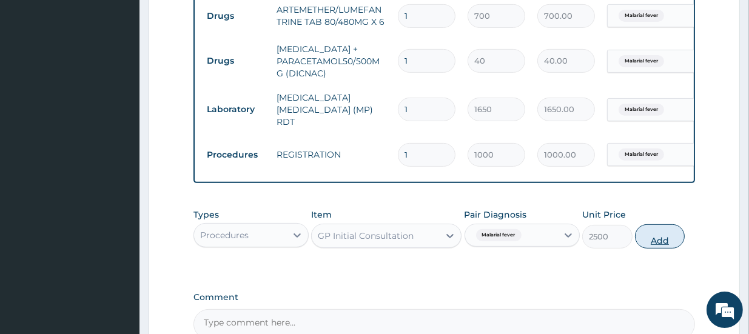
click at [654, 238] on button "Add" at bounding box center [660, 236] width 50 height 24
type input "0"
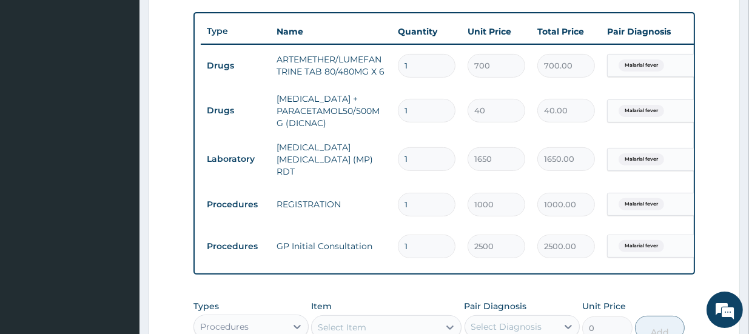
scroll to position [415, 0]
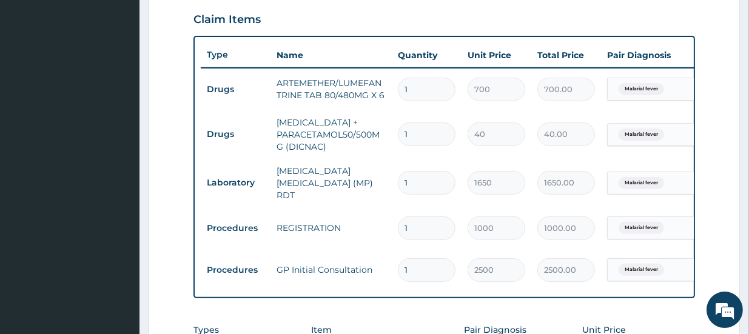
click at [408, 88] on input "1" at bounding box center [427, 90] width 58 height 24
type input "0.00"
type input "6"
type input "4200.00"
type input "6"
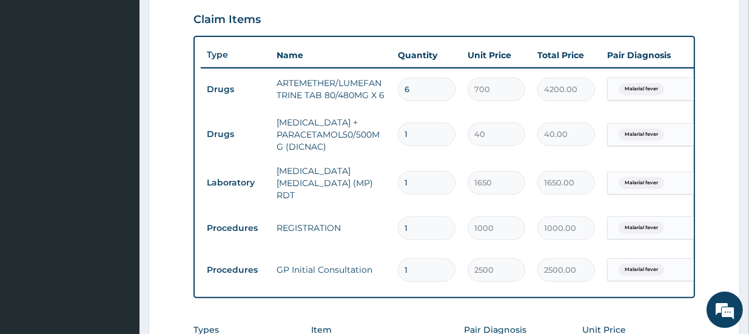
click at [608, 92] on div "Malarial fever" at bounding box center [657, 89] width 98 height 21
click at [428, 135] on input "1" at bounding box center [427, 135] width 58 height 24
type input "18"
type input "720.00"
type input "18"
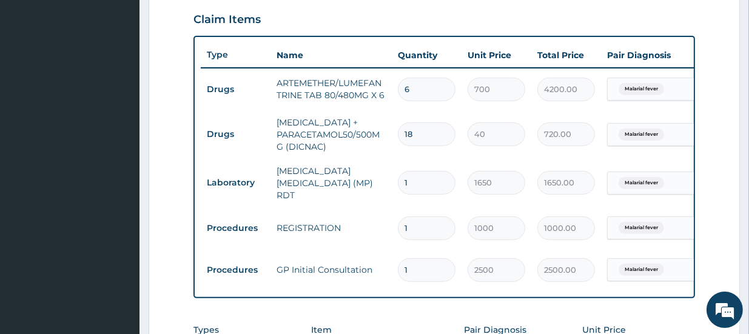
click at [465, 141] on td "40" at bounding box center [497, 134] width 70 height 36
click at [693, 314] on div "PA Code / Prescription Code Enter Code(Secondary Care Only) Encounter Date DD-M…" at bounding box center [444, 77] width 502 height 755
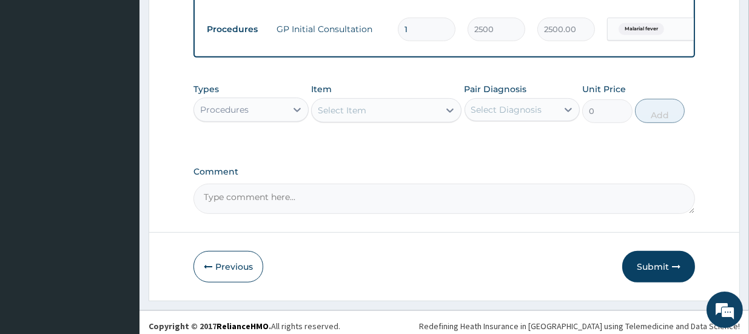
scroll to position [658, 0]
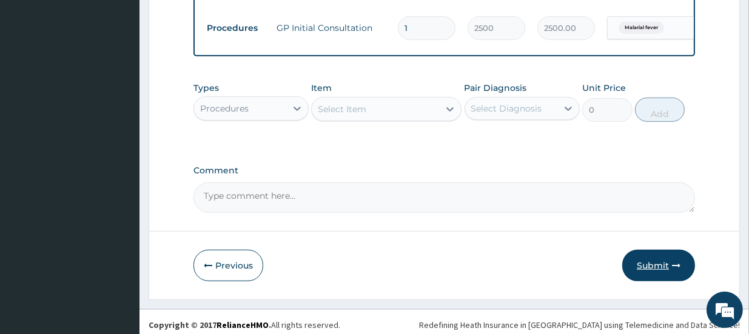
click at [649, 266] on button "Submit" at bounding box center [658, 266] width 73 height 32
click at [652, 264] on button "Submit" at bounding box center [658, 266] width 73 height 32
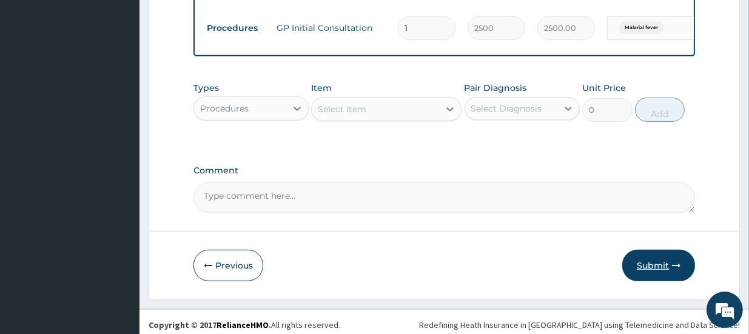
click at [658, 264] on button "Submit" at bounding box center [658, 266] width 73 height 32
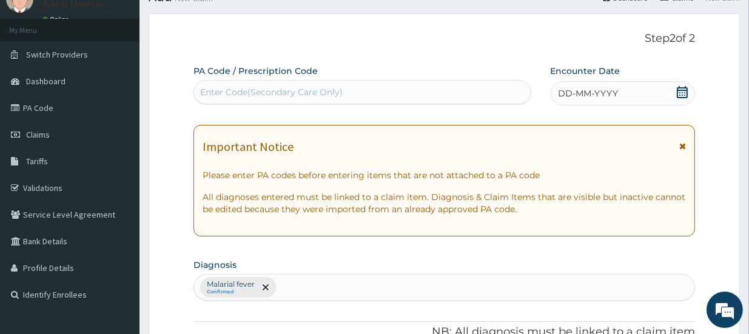
scroll to position [27, 0]
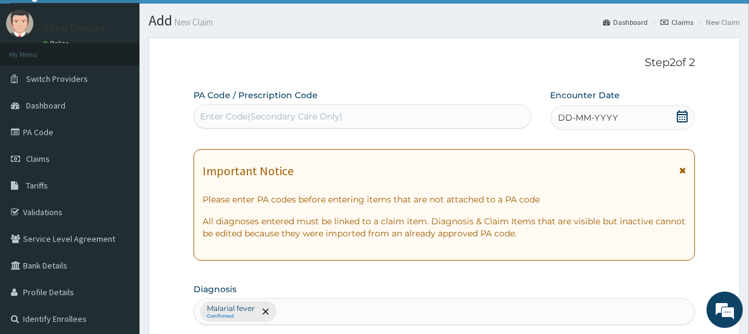
click at [684, 114] on icon at bounding box center [682, 116] width 11 height 12
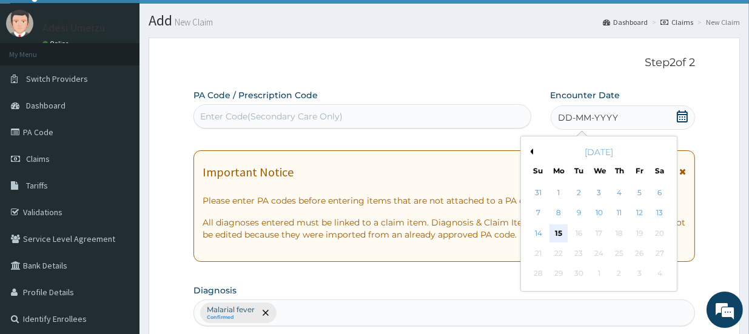
click at [559, 234] on div "15" at bounding box center [558, 233] width 18 height 18
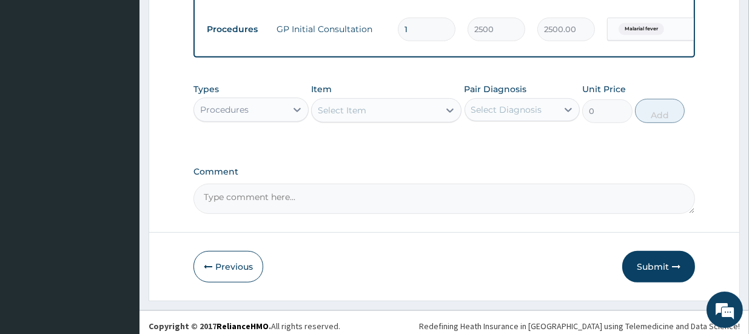
scroll to position [663, 0]
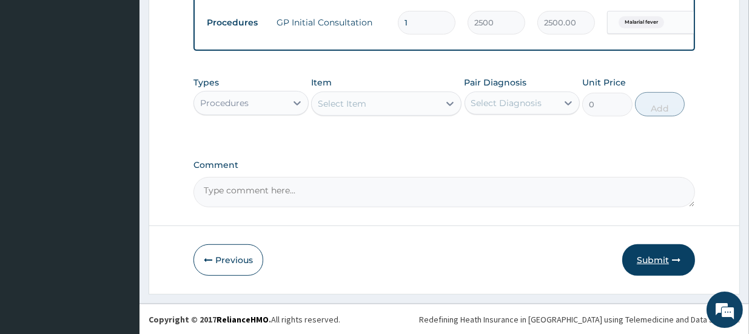
click at [654, 259] on button "Submit" at bounding box center [658, 260] width 73 height 32
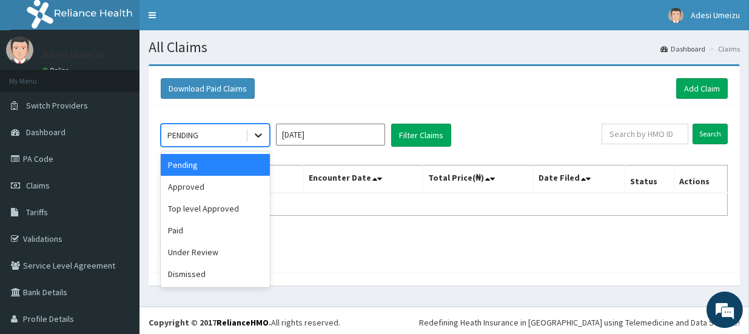
click at [259, 132] on icon at bounding box center [258, 135] width 12 height 12
click at [205, 189] on div "Approved" at bounding box center [215, 187] width 109 height 22
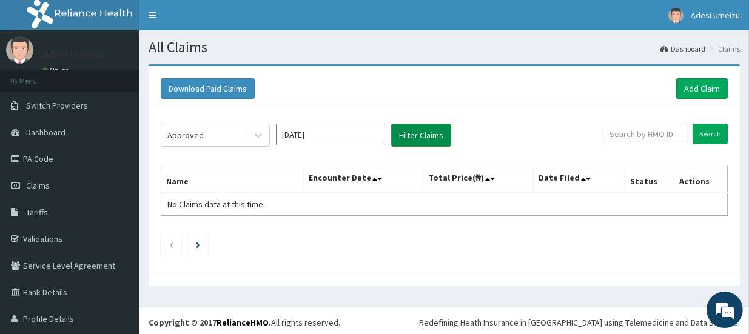
click at [423, 136] on button "Filter Claims" at bounding box center [421, 135] width 60 height 23
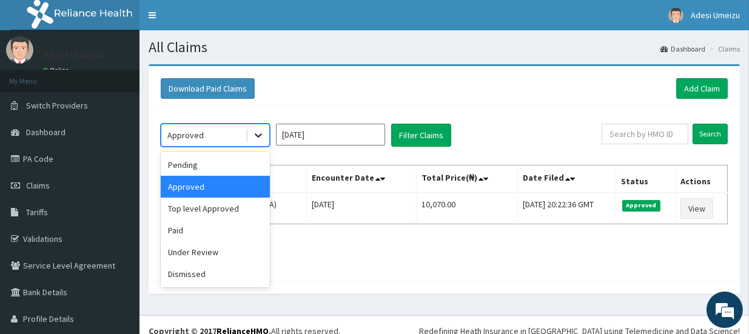
click at [255, 135] on icon at bounding box center [258, 135] width 12 height 12
click at [240, 209] on div "Top level Approved" at bounding box center [215, 209] width 109 height 22
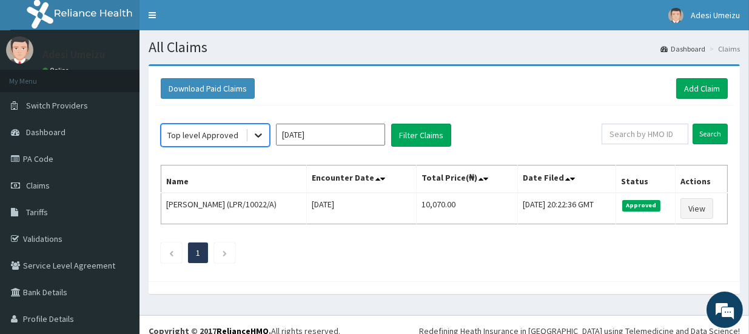
click at [258, 133] on icon at bounding box center [258, 135] width 12 height 12
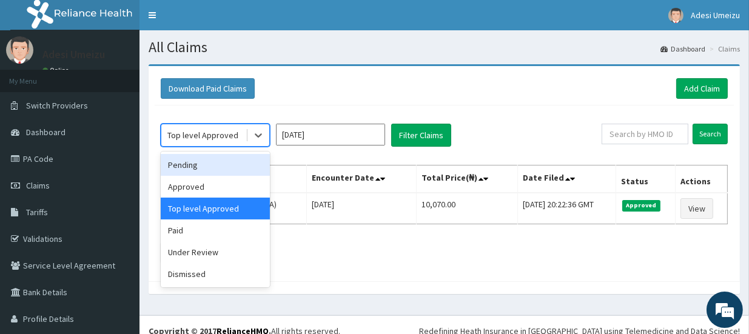
click at [207, 164] on div "Pending" at bounding box center [215, 165] width 109 height 22
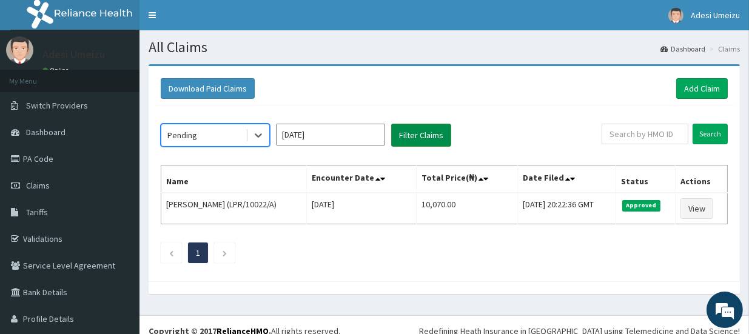
click at [407, 134] on button "Filter Claims" at bounding box center [421, 135] width 60 height 23
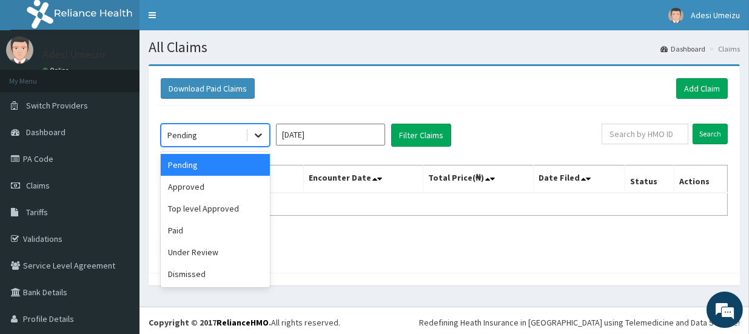
click at [258, 133] on icon at bounding box center [258, 135] width 12 height 12
click at [212, 249] on div "Under Review" at bounding box center [215, 252] width 109 height 22
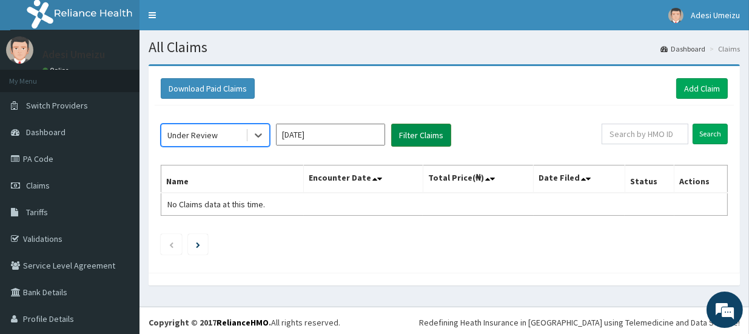
click at [424, 132] on button "Filter Claims" at bounding box center [421, 135] width 60 height 23
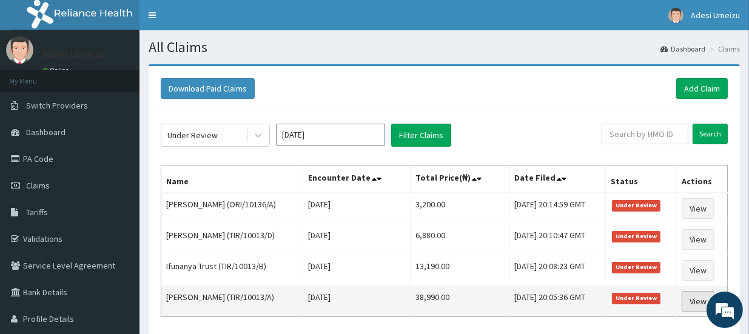
click at [695, 298] on link "View" at bounding box center [698, 301] width 33 height 21
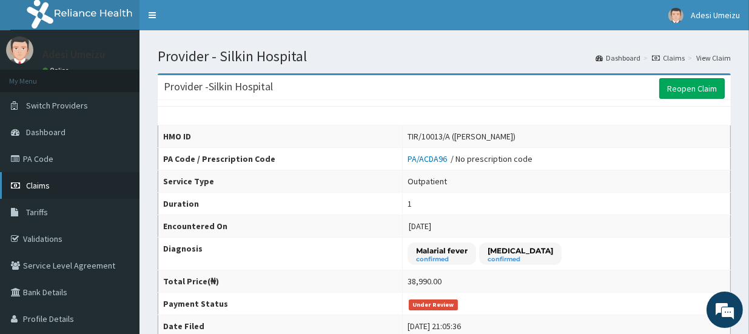
click at [38, 184] on span "Claims" at bounding box center [38, 185] width 24 height 11
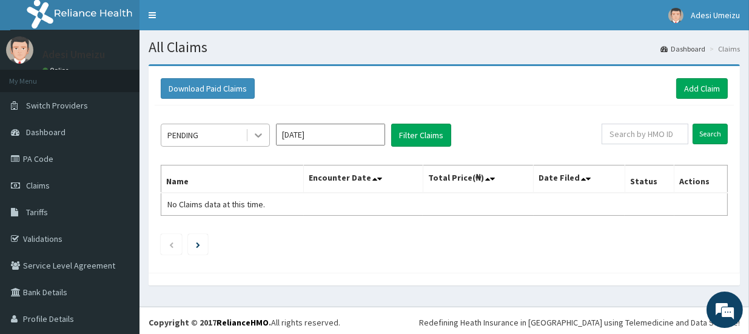
click at [258, 136] on icon at bounding box center [258, 136] width 7 height 4
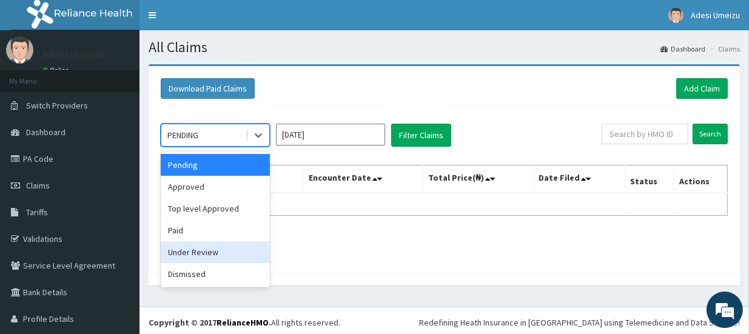
click at [232, 253] on div "Under Review" at bounding box center [215, 252] width 109 height 22
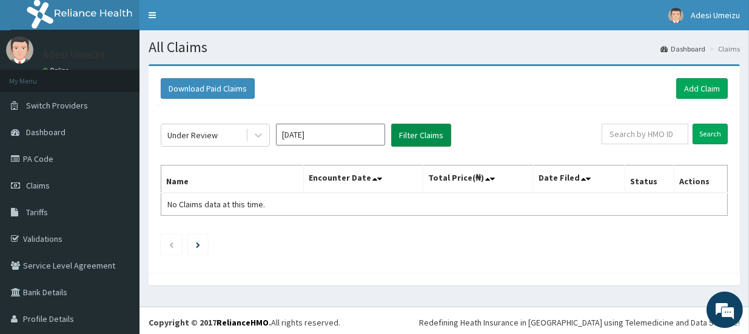
click at [420, 137] on button "Filter Claims" at bounding box center [421, 135] width 60 height 23
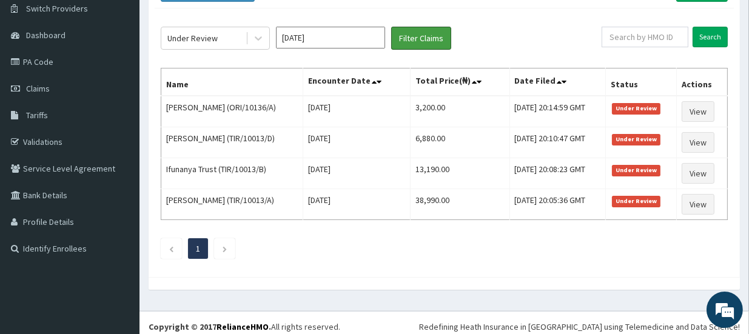
scroll to position [101, 0]
